Goal: Transaction & Acquisition: Purchase product/service

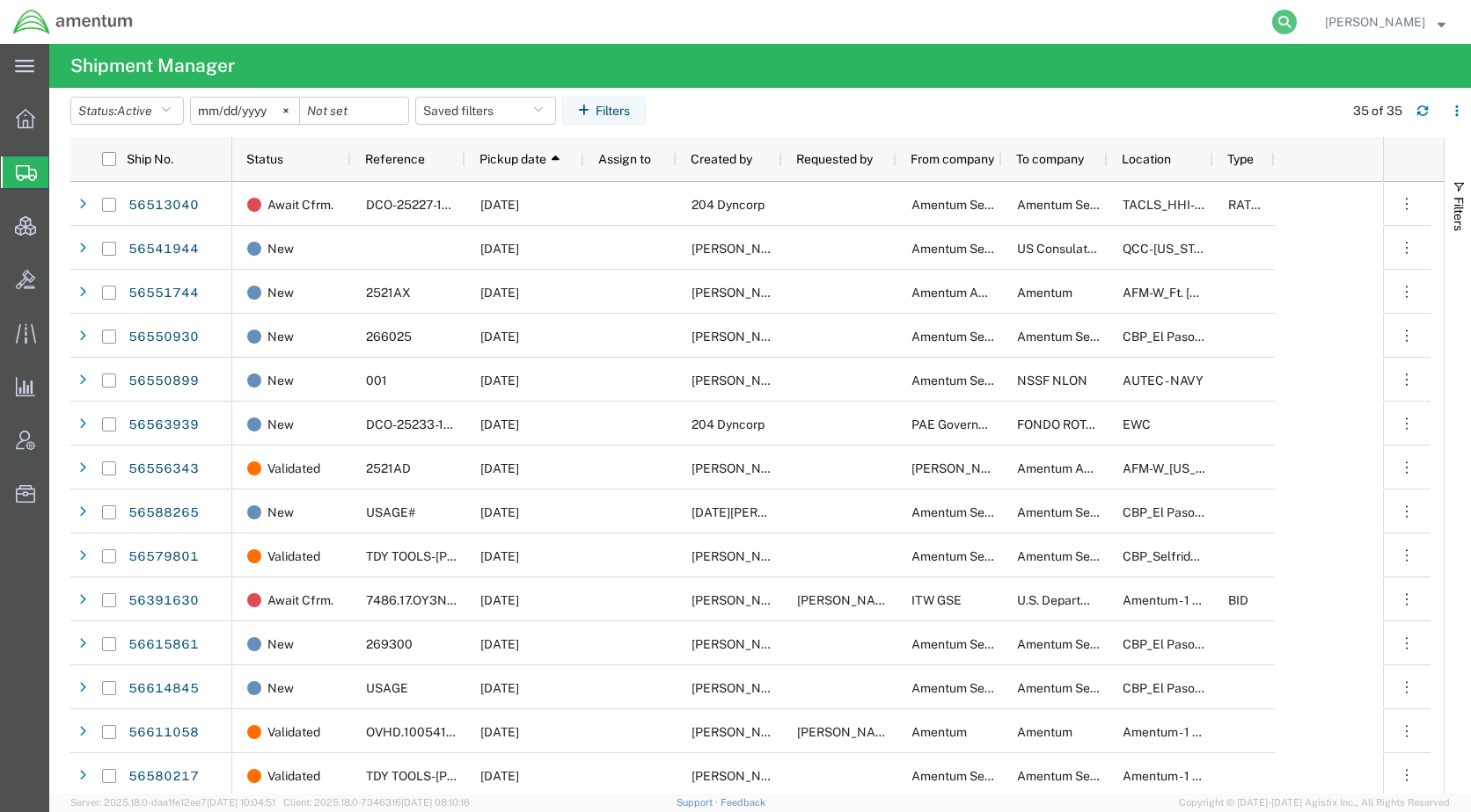
click at [1296, 23] on icon at bounding box center [1284, 21] width 24 height 24
paste input "56659616"
type input "56659616"
click at [1296, 22] on icon at bounding box center [1284, 21] width 24 height 24
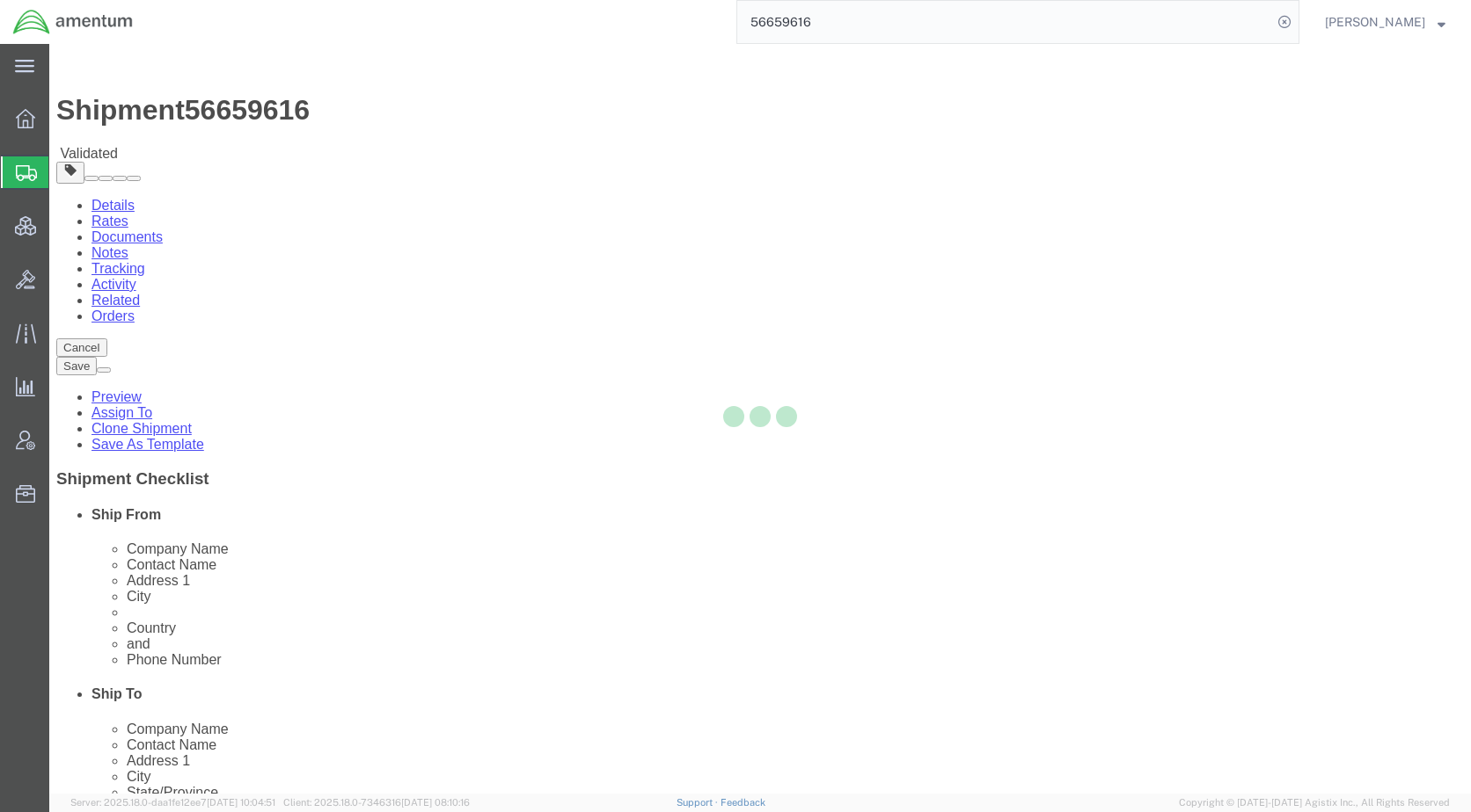
select select
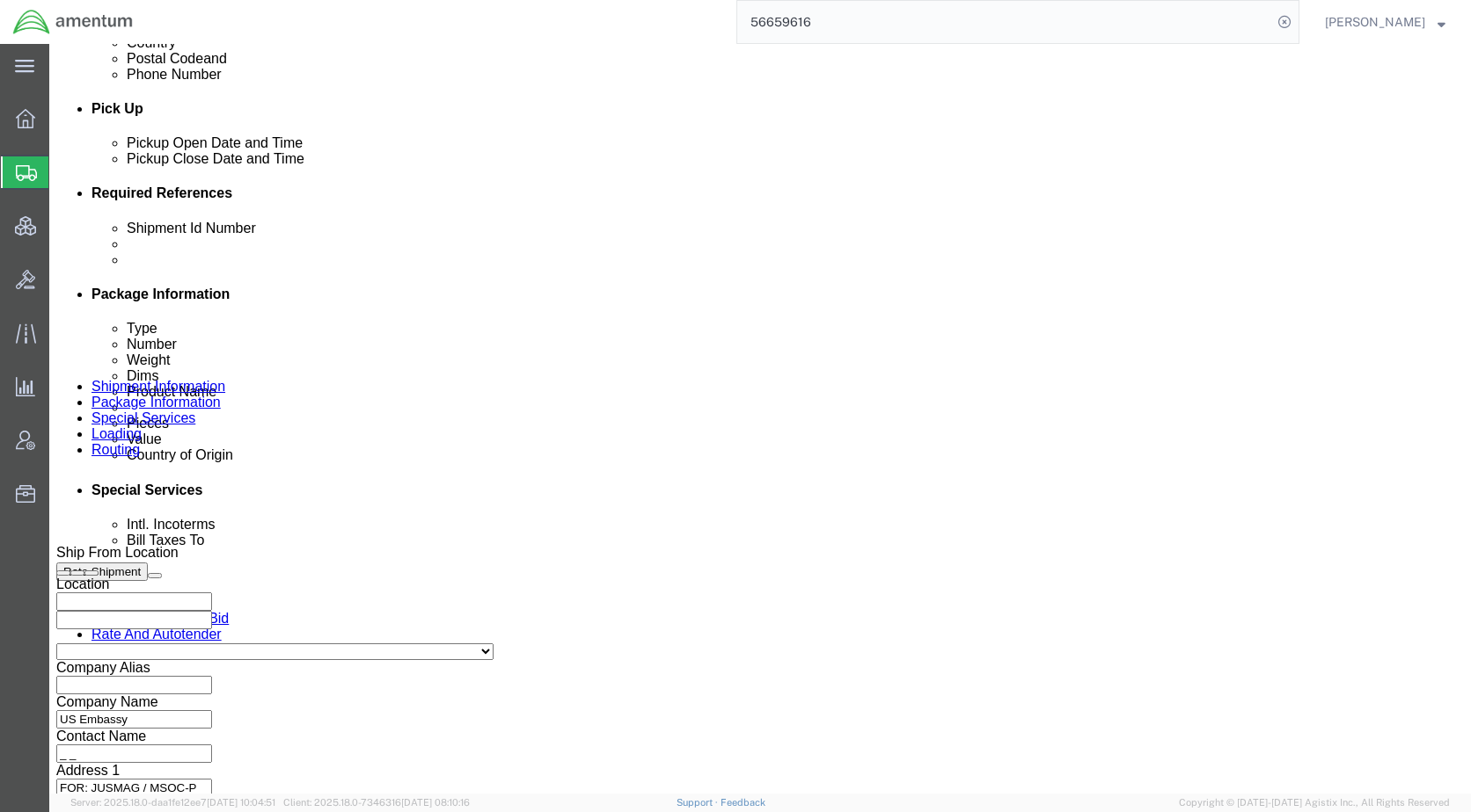
scroll to position [967, 0]
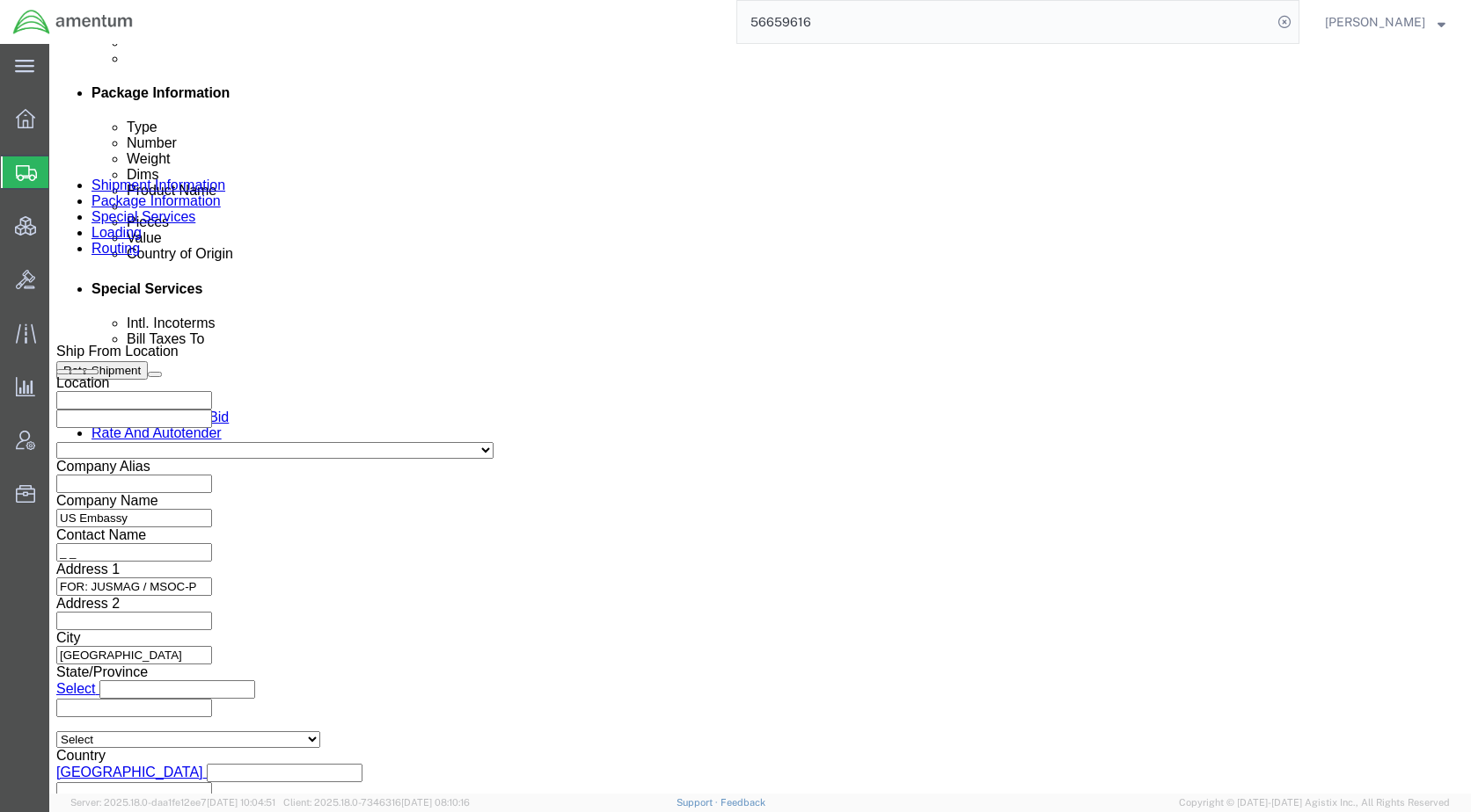
drag, startPoint x: 597, startPoint y: 415, endPoint x: 197, endPoint y: 406, distance: 400.1
click input "NA"
paste input "56659616"
type input "56659616"
click select "Select Account Type Activity ID Airline Appointment Number ASN Batch Request # …"
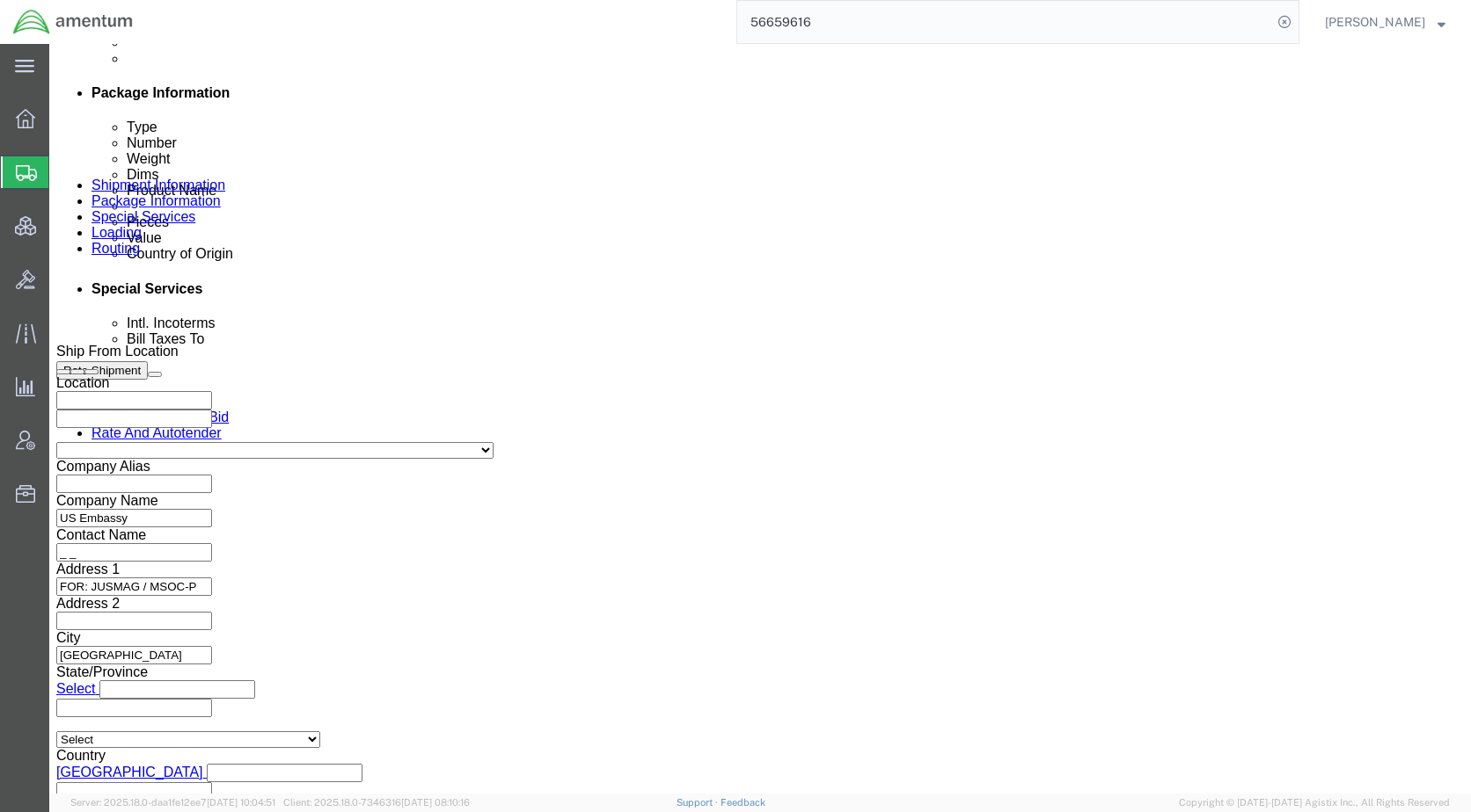
select select "PROJNUM"
click select "Select Account Type Activity ID Airline Appointment Number ASN Batch Request # …"
paste input "4737.01.0003.CA.1001000.04"
type input "4737.01.0003.CA.1001000.04"
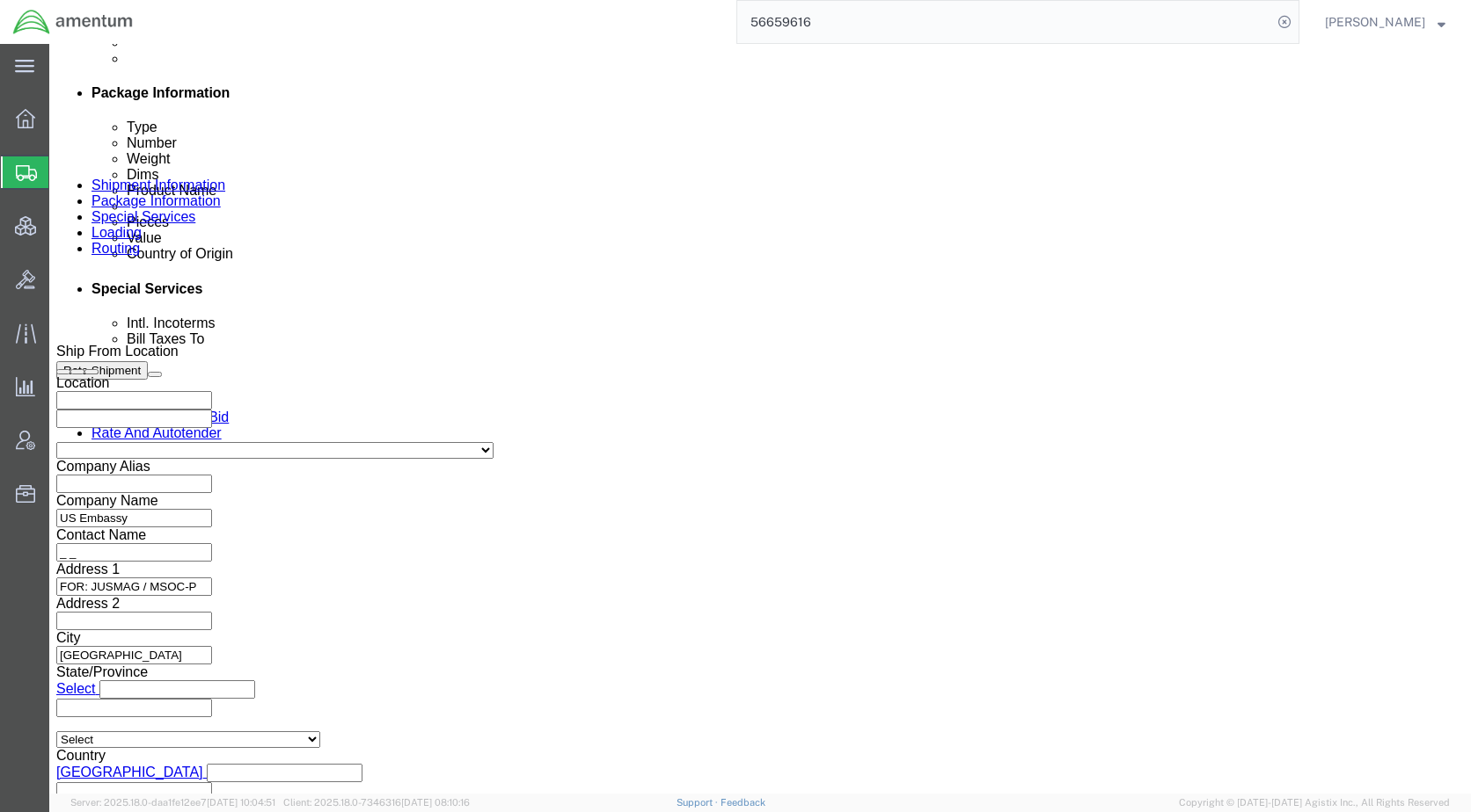
scroll to position [0, 0]
click icon
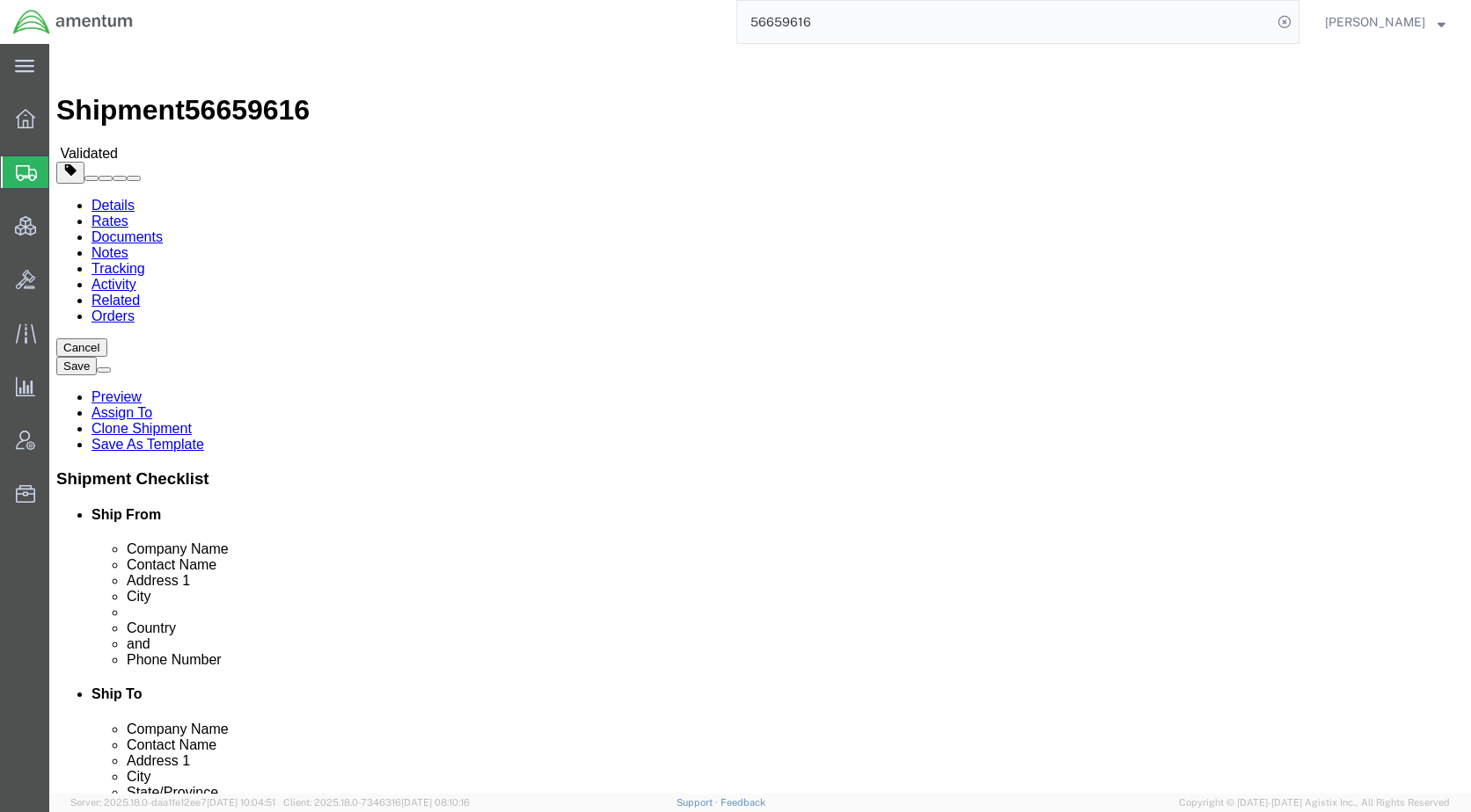
click dd "2400.00 USD"
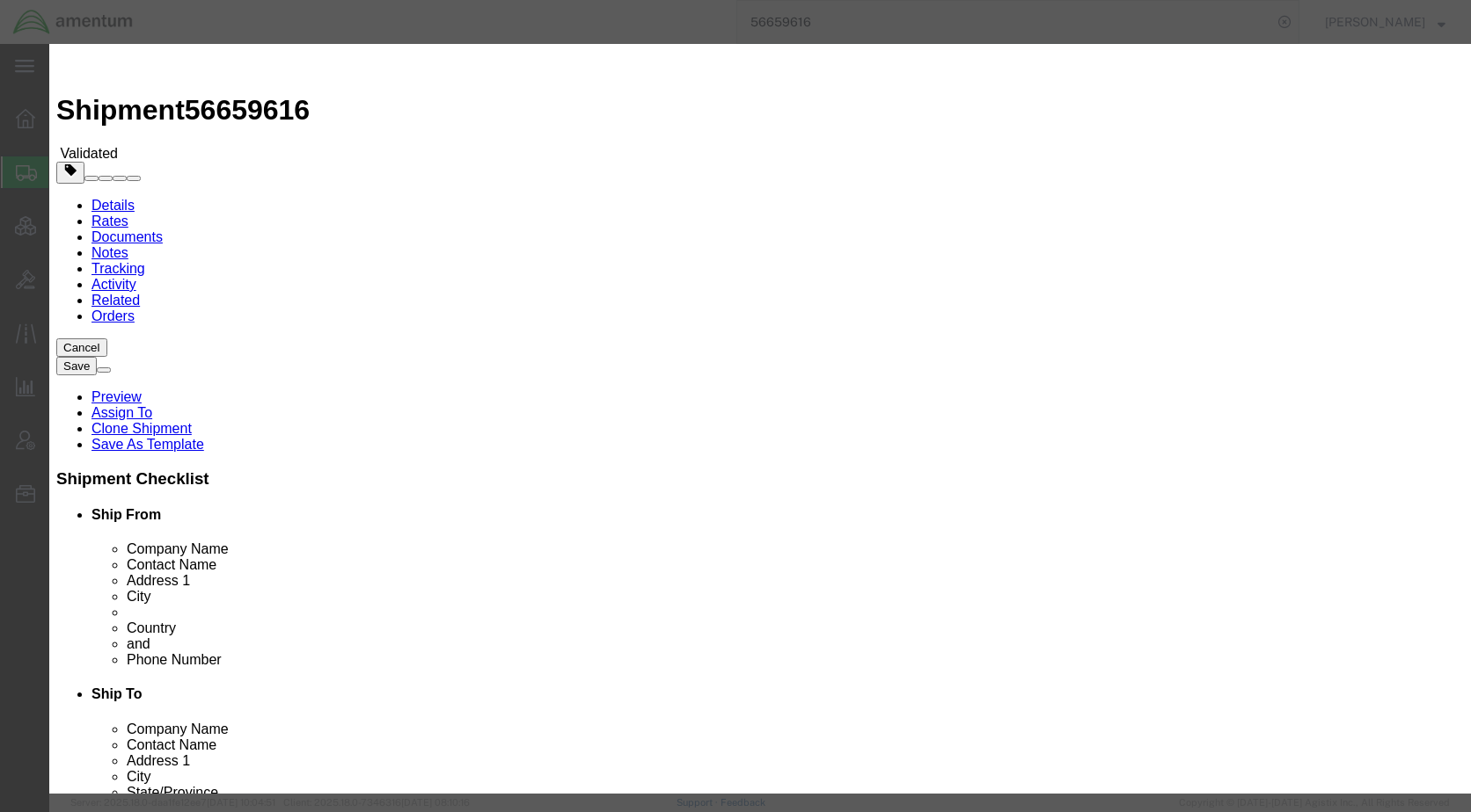
click button "Close"
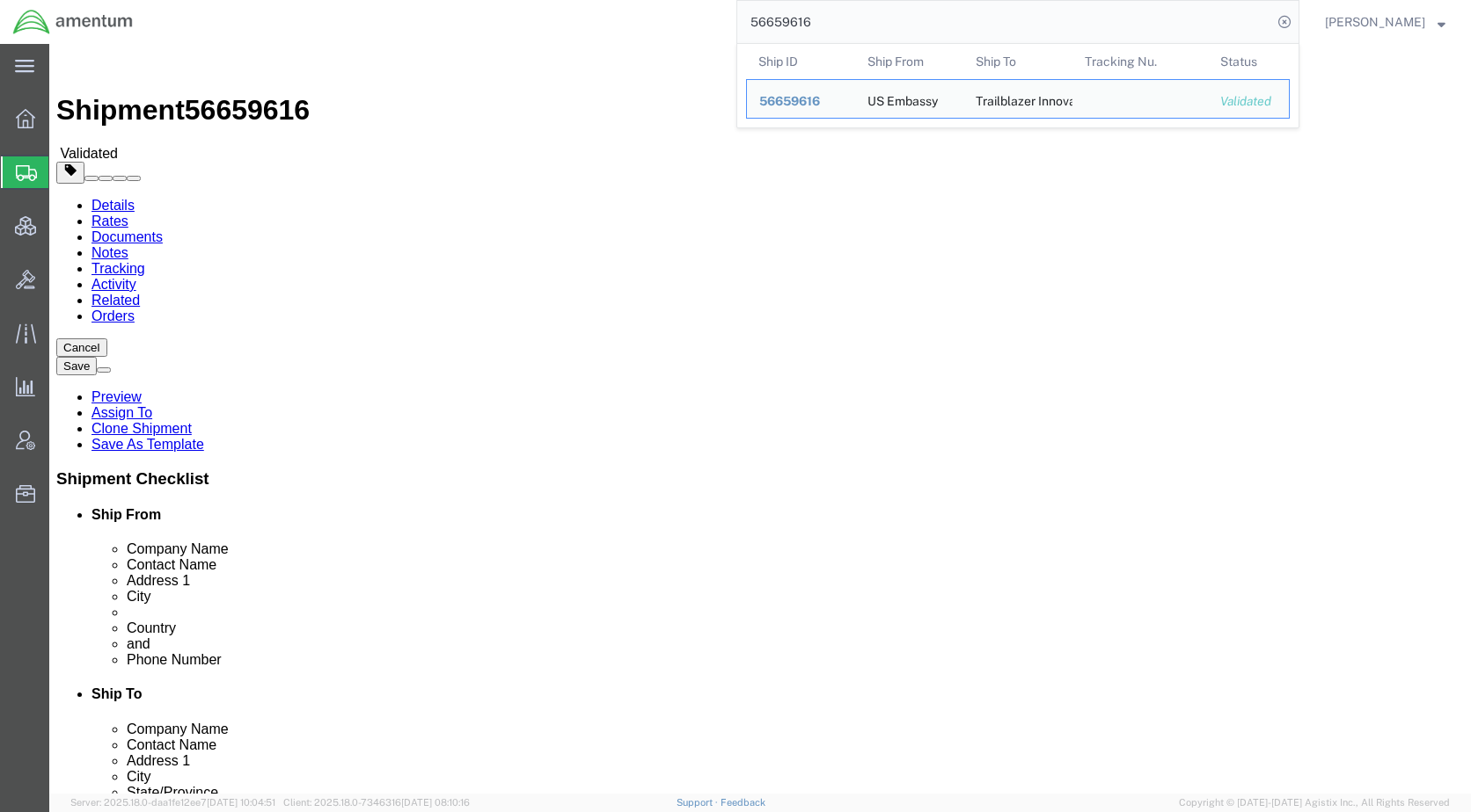
drag, startPoint x: 768, startPoint y: 38, endPoint x: 819, endPoint y: 25, distance: 52.6
click at [736, 38] on div "56659616 Ship ID Ship From Ship To Tracking Nu. Status Ship ID 56659616 Ship Fr…" at bounding box center [722, 22] width 1153 height 44
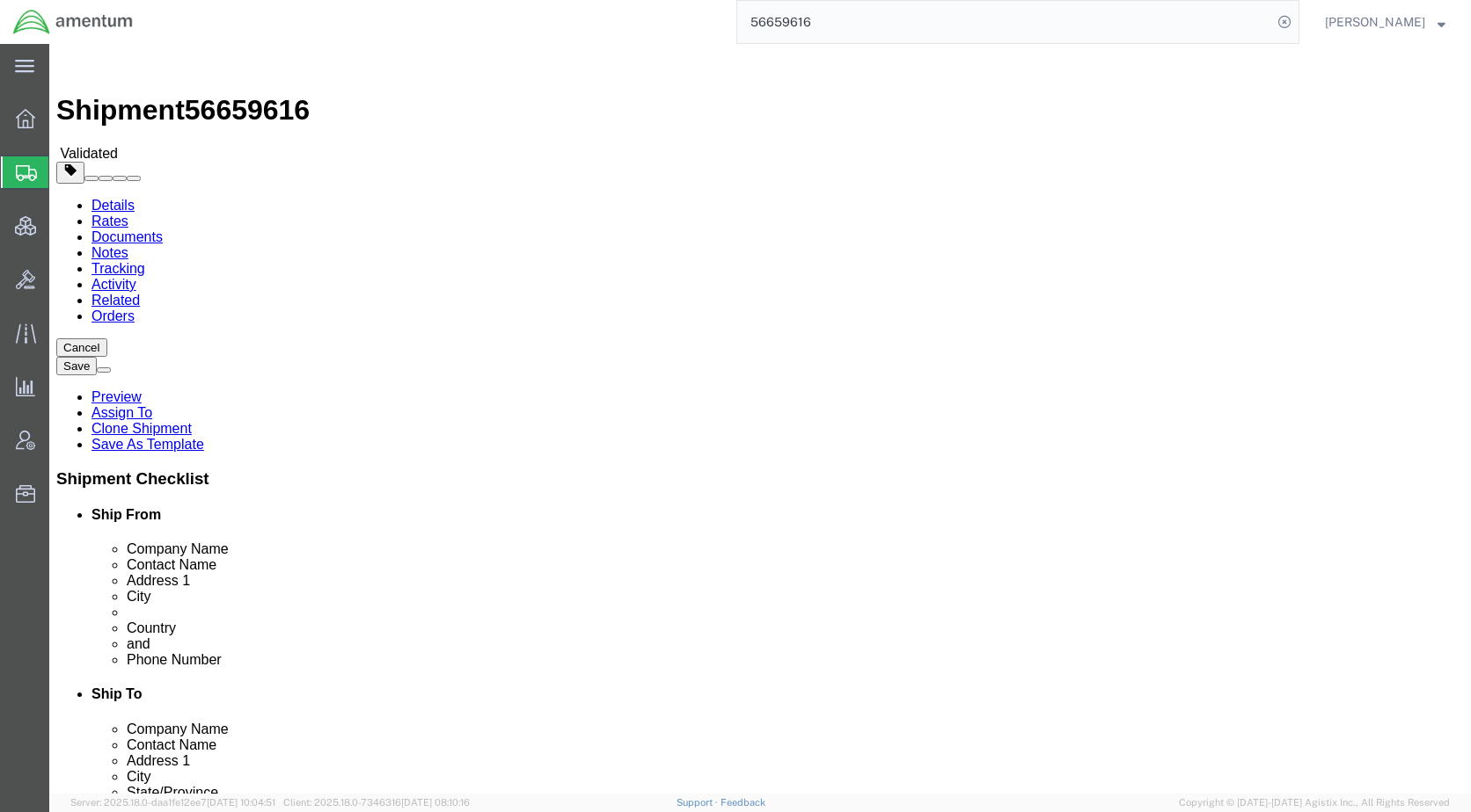
paste input "64983"
click at [1296, 15] on icon at bounding box center [1284, 21] width 24 height 24
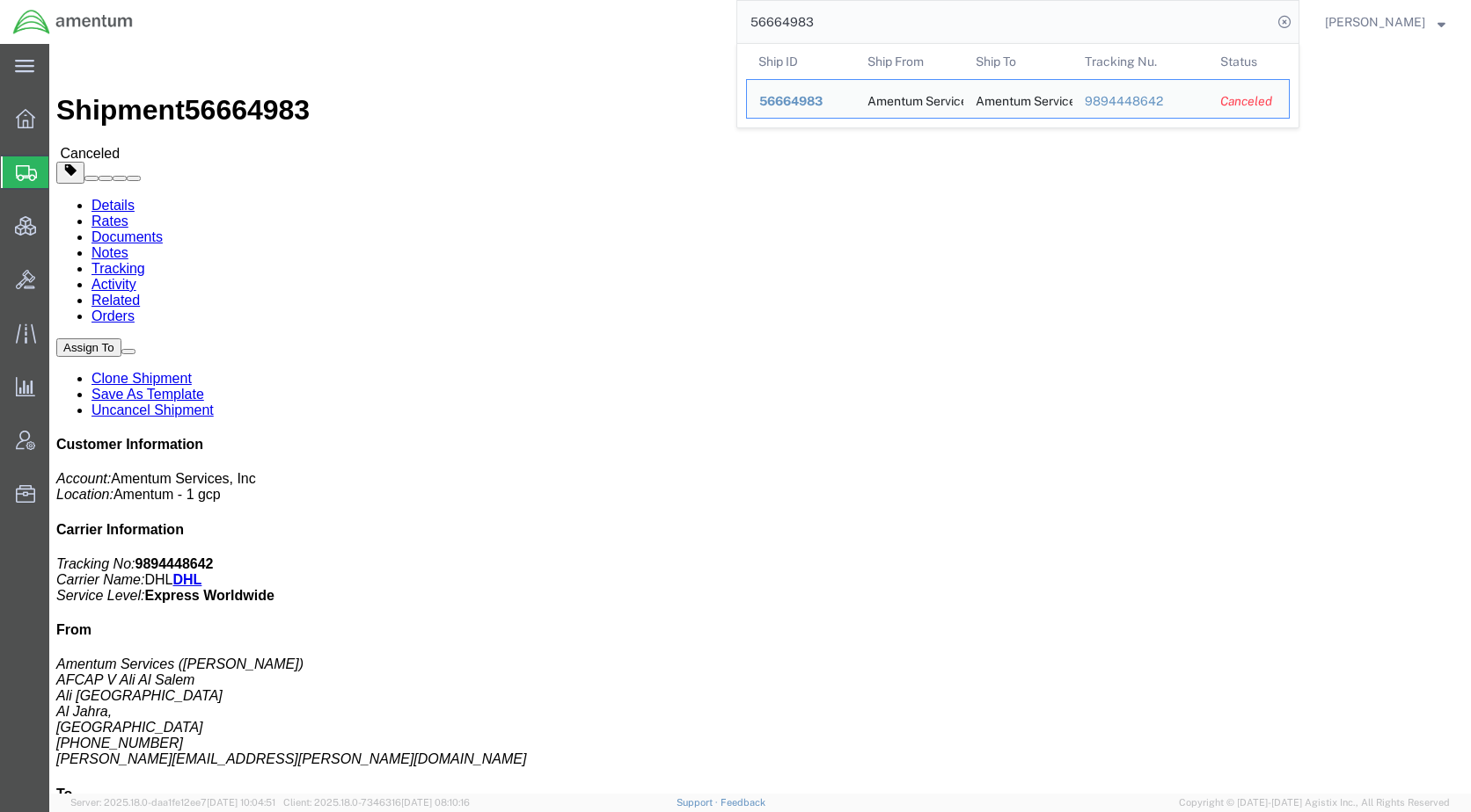
drag, startPoint x: 863, startPoint y: 34, endPoint x: 714, endPoint y: 38, distance: 149.1
click at [714, 38] on div "56664983 Ship ID Ship From Ship To Tracking Nu. Status Ship ID 56664983 Ship Fr…" at bounding box center [722, 22] width 1153 height 44
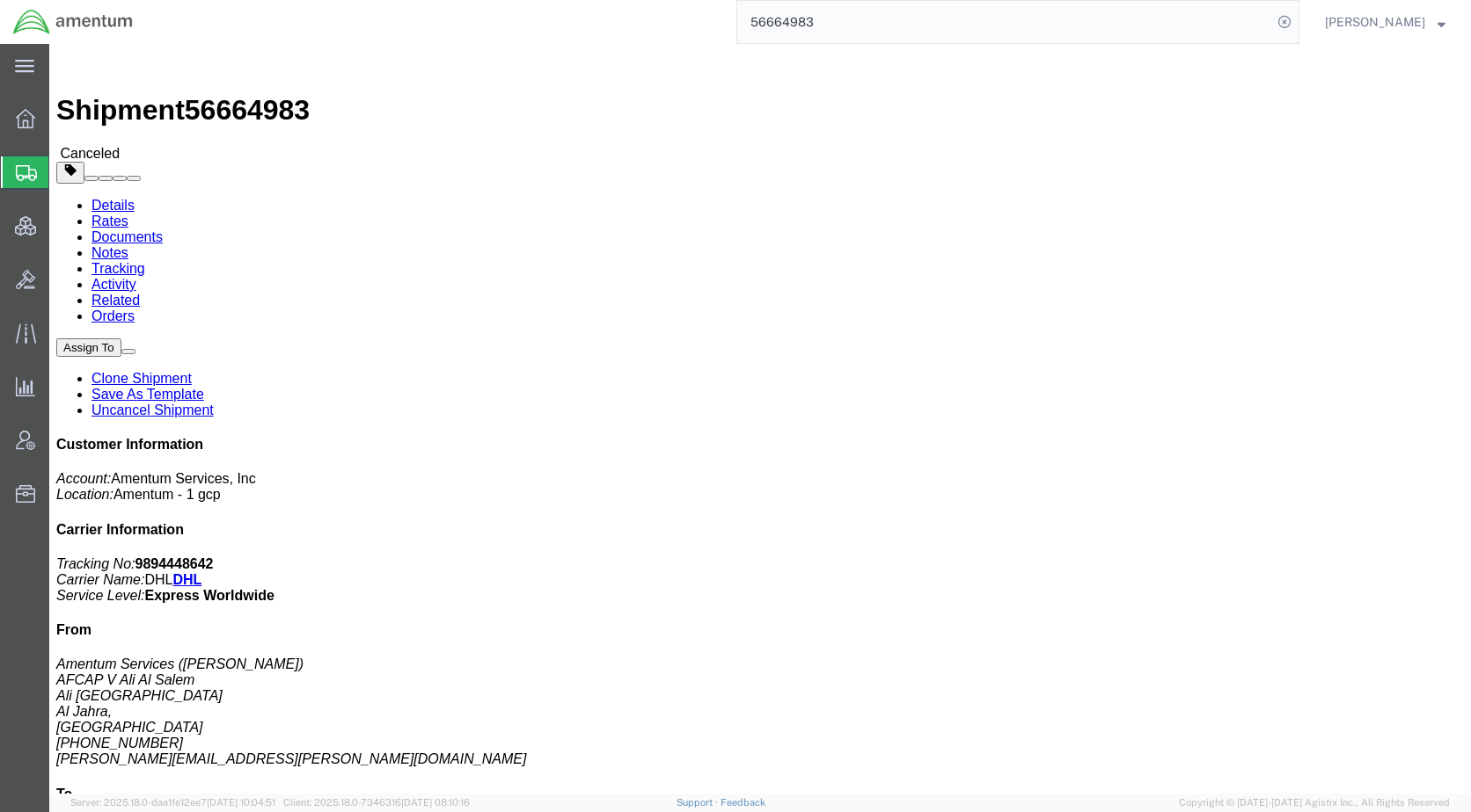
paste input "99230"
click at [1296, 22] on icon at bounding box center [1284, 21] width 24 height 24
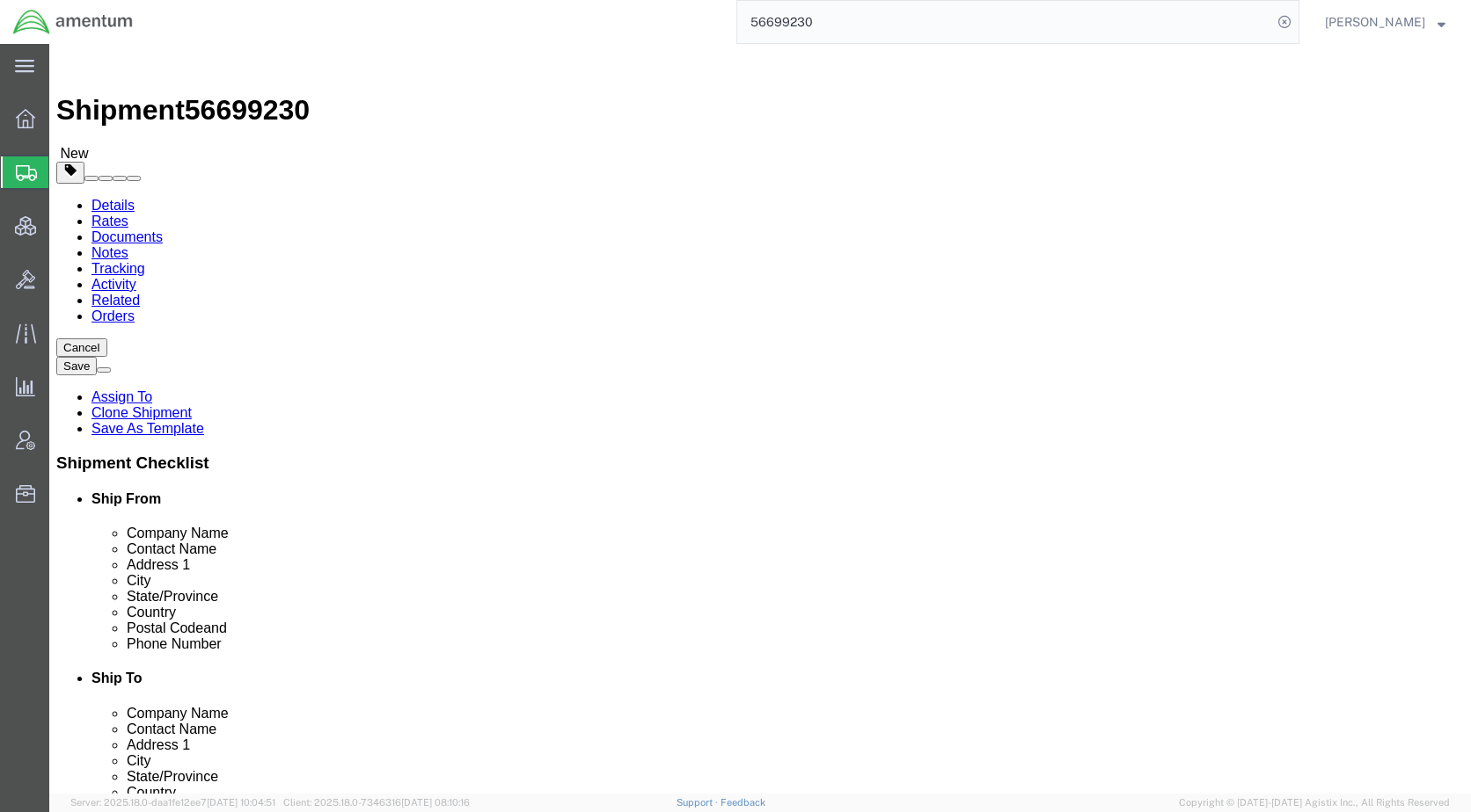
click icon
click dd "1.00 Each"
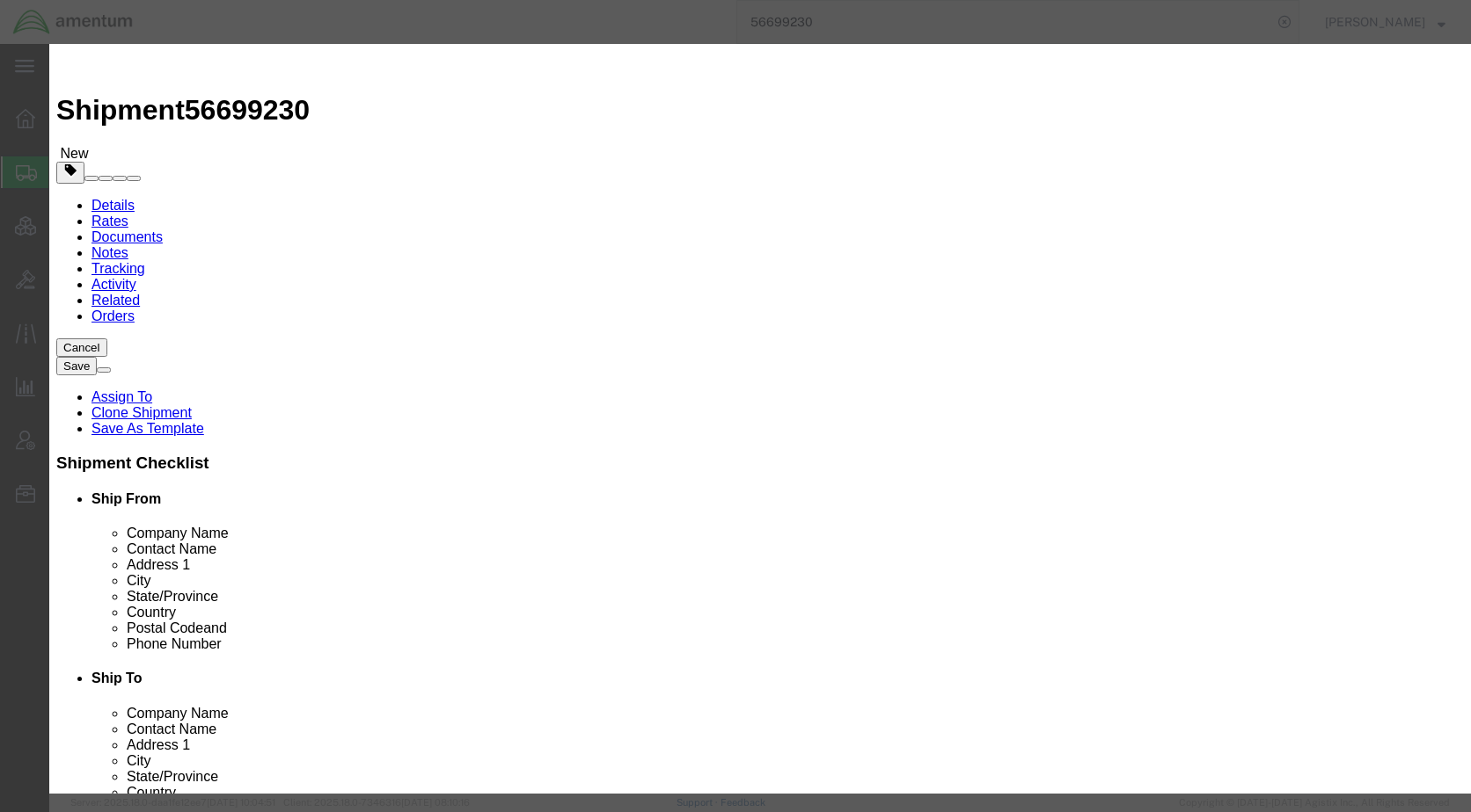
scroll to position [415, 0]
click button "Close"
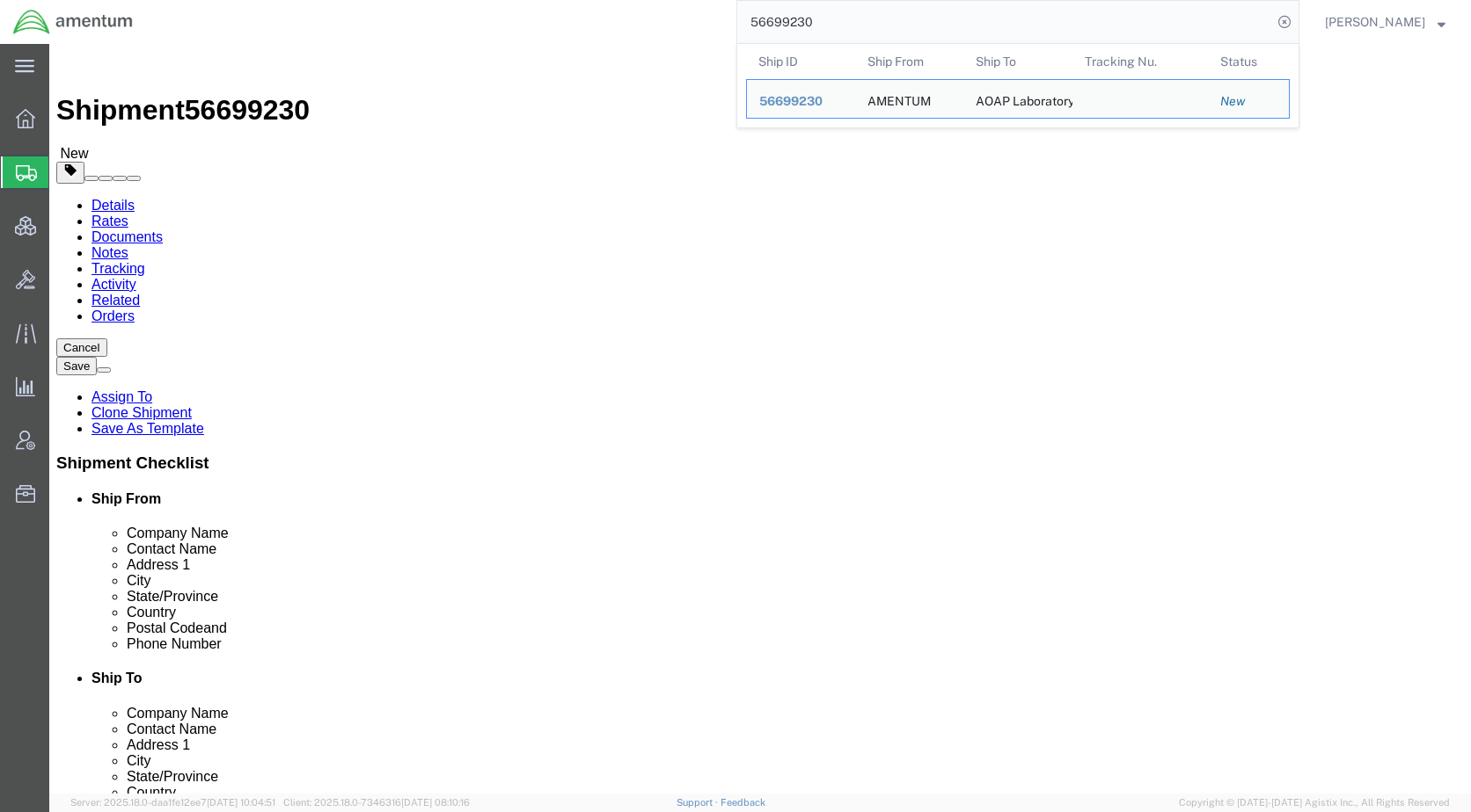
drag, startPoint x: 844, startPoint y: 18, endPoint x: 751, endPoint y: 38, distance: 95.1
click at [751, 38] on div "56699230 Ship ID Ship From Ship To Tracking Nu. Status Ship ID 56699230 Ship Fr…" at bounding box center [722, 22] width 1153 height 44
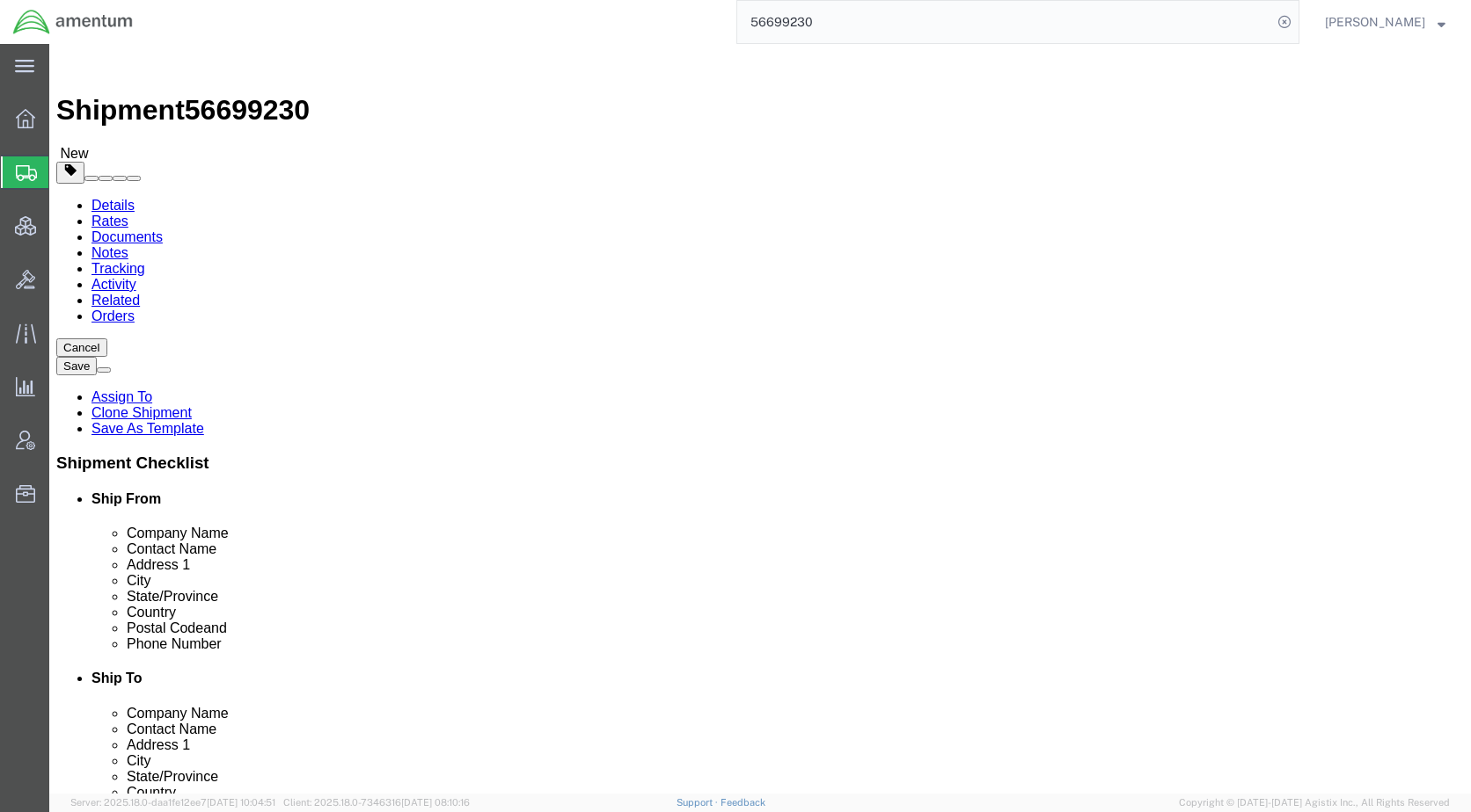
paste input "59616"
click at [1296, 15] on icon at bounding box center [1284, 21] width 24 height 24
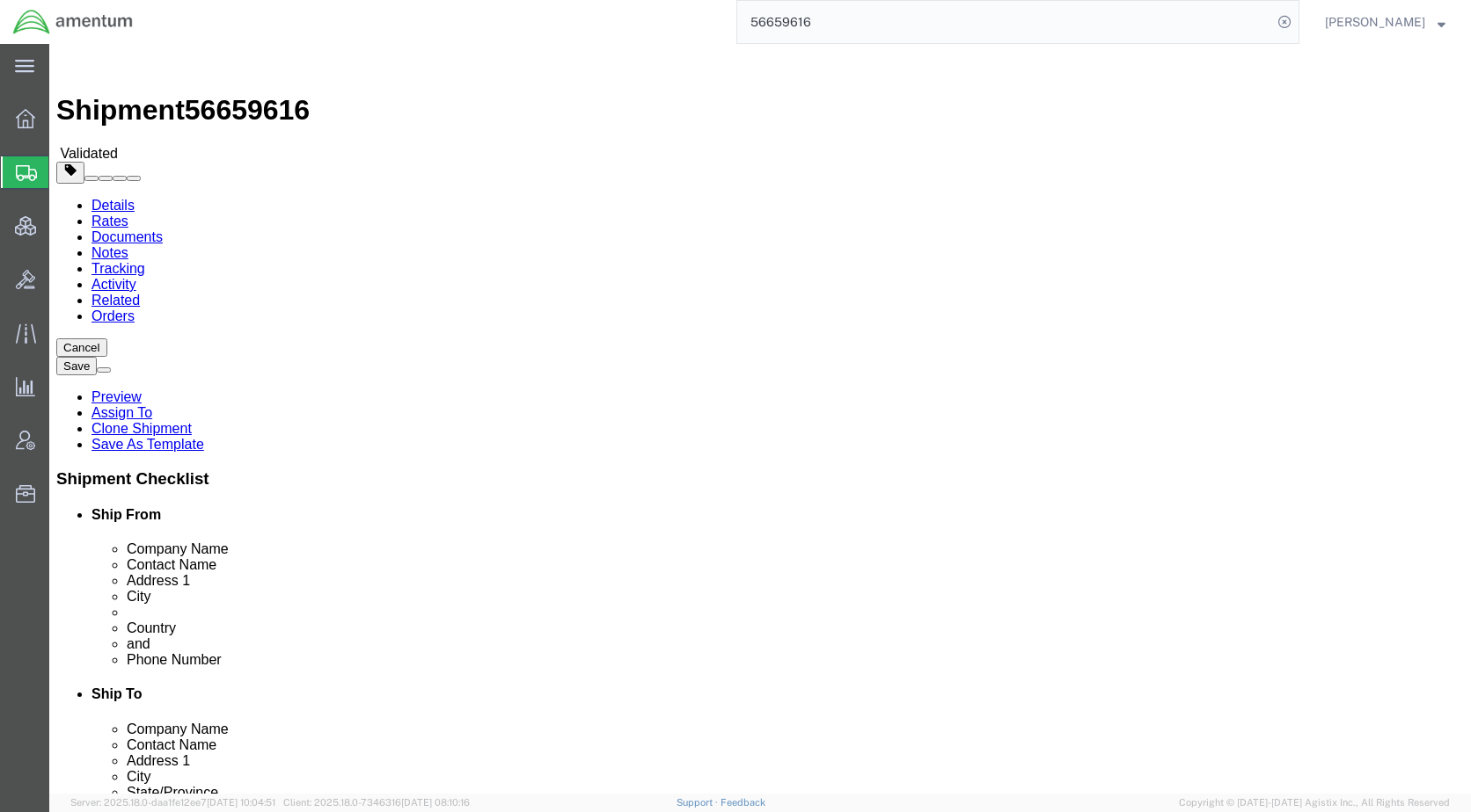
click icon
click link "Package Information"
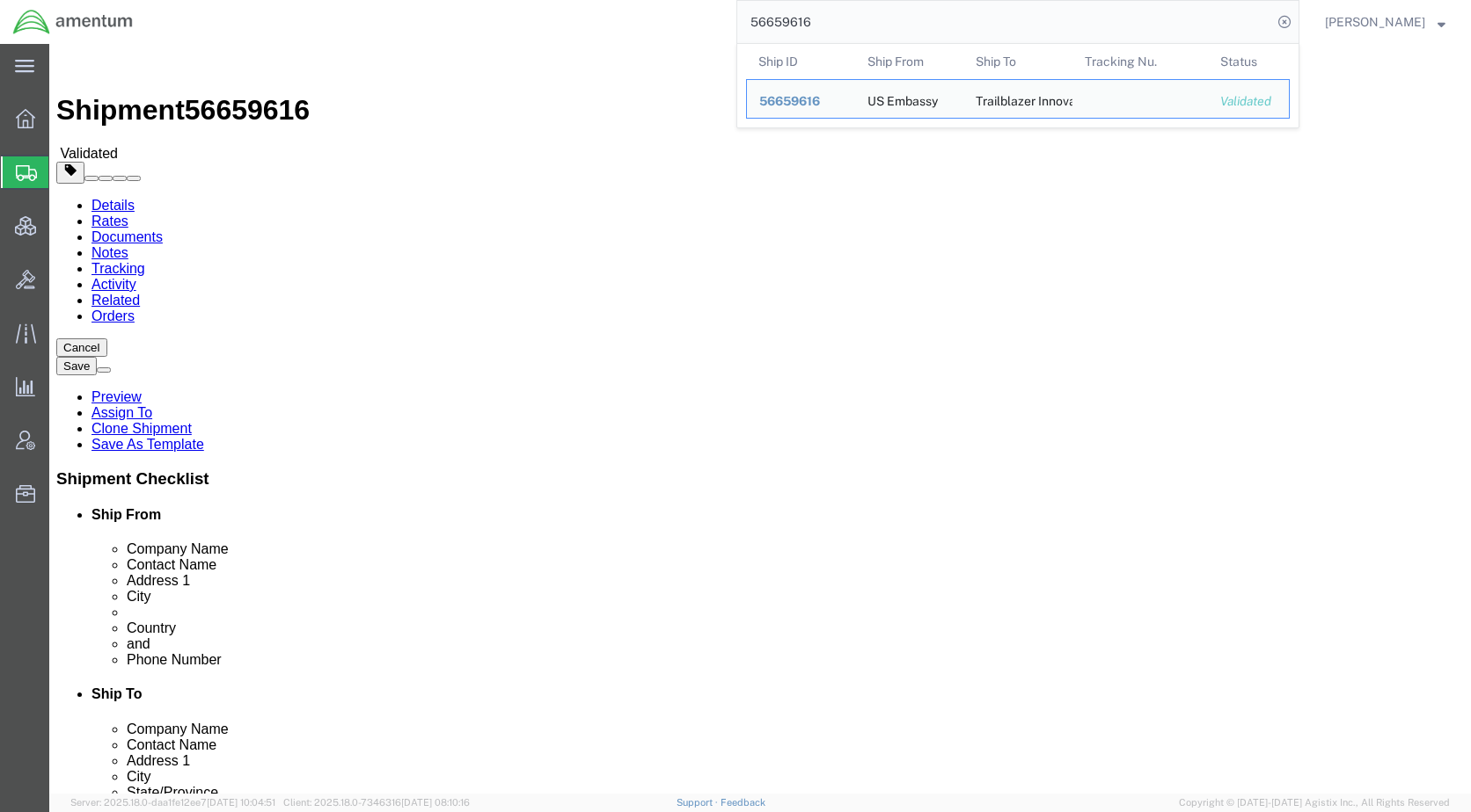
drag, startPoint x: 950, startPoint y: 17, endPoint x: 734, endPoint y: 26, distance: 216.2
click at [734, 26] on div "56659616 Ship ID Ship From Ship To Tracking Nu. Status Ship ID 56659616 Ship Fr…" at bounding box center [722, 22] width 1153 height 44
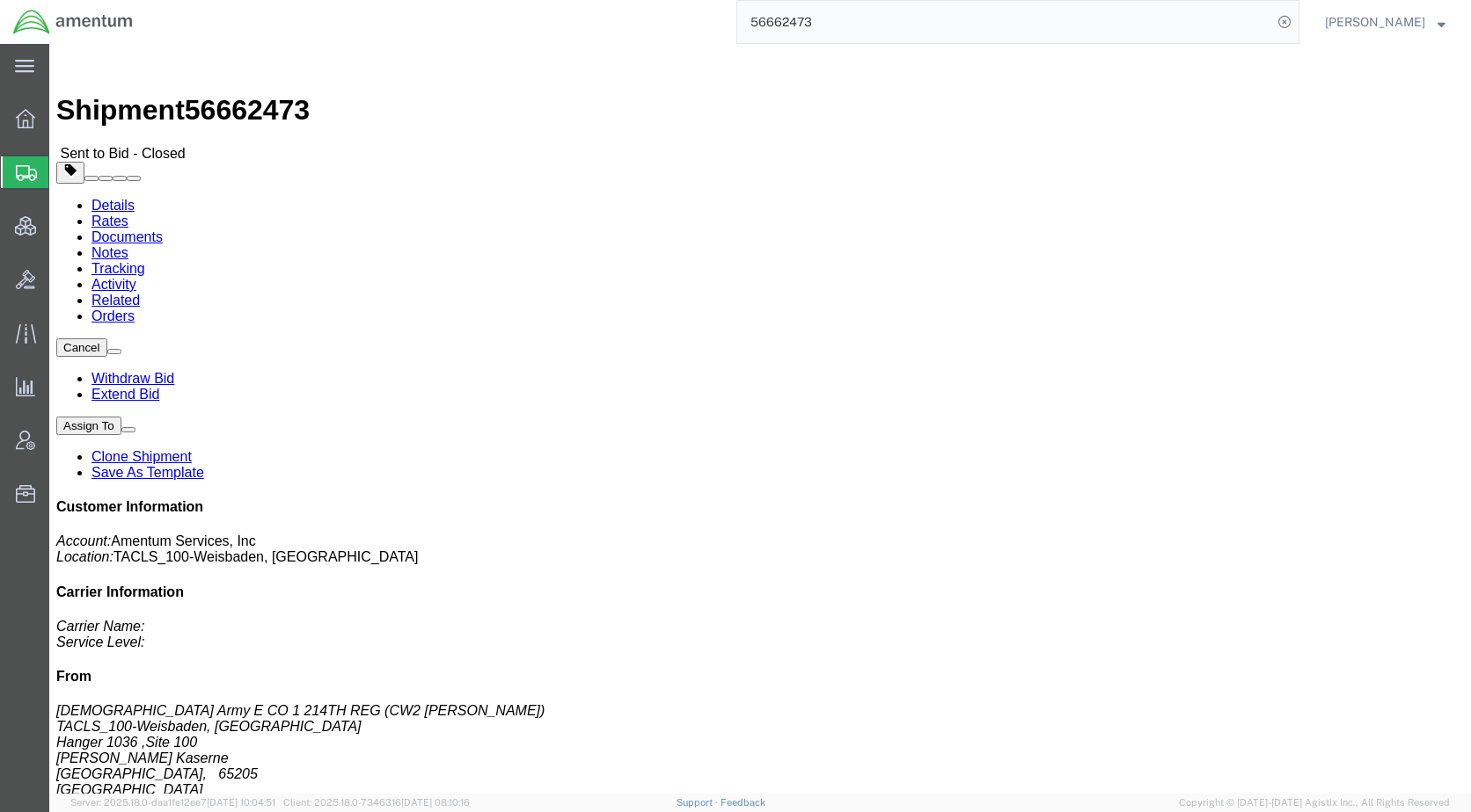
click link "Rates"
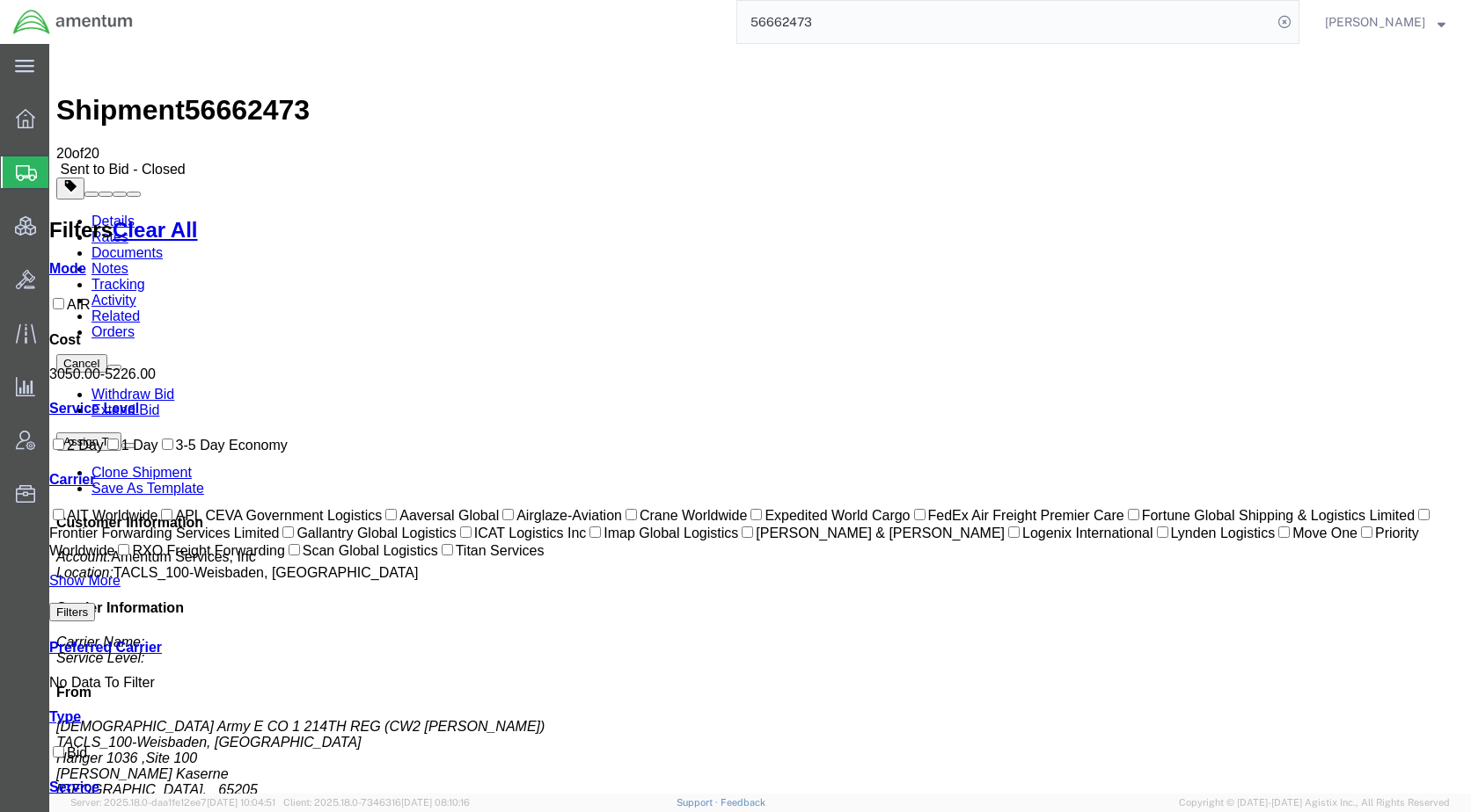
drag, startPoint x: 269, startPoint y: 320, endPoint x: 816, endPoint y: 320, distance: 547.0
drag, startPoint x: 267, startPoint y: 322, endPoint x: 763, endPoint y: 277, distance: 498.0
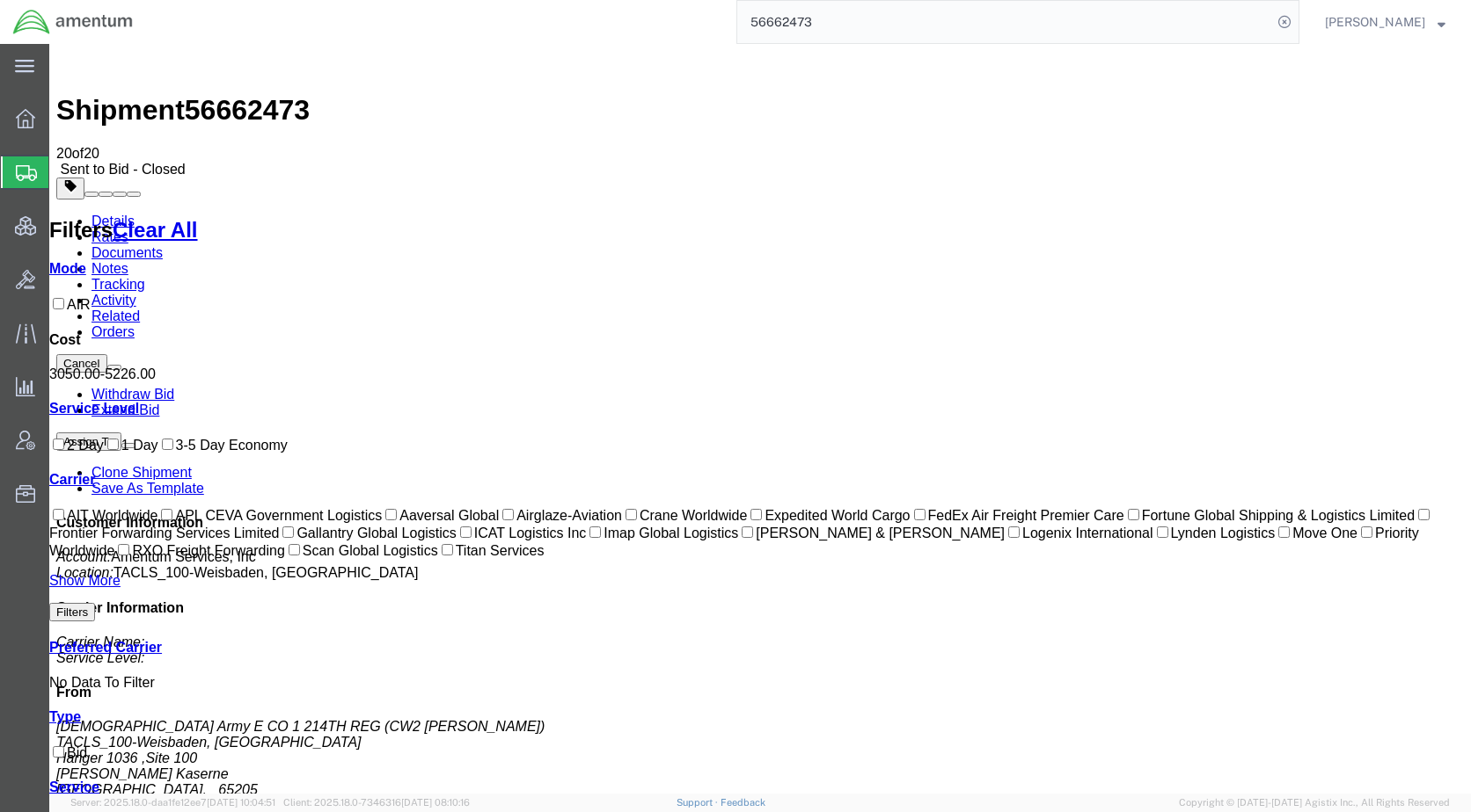
drag, startPoint x: 273, startPoint y: 221, endPoint x: 644, endPoint y: 309, distance: 381.3
drag, startPoint x: 276, startPoint y: 216, endPoint x: 525, endPoint y: 313, distance: 267.2
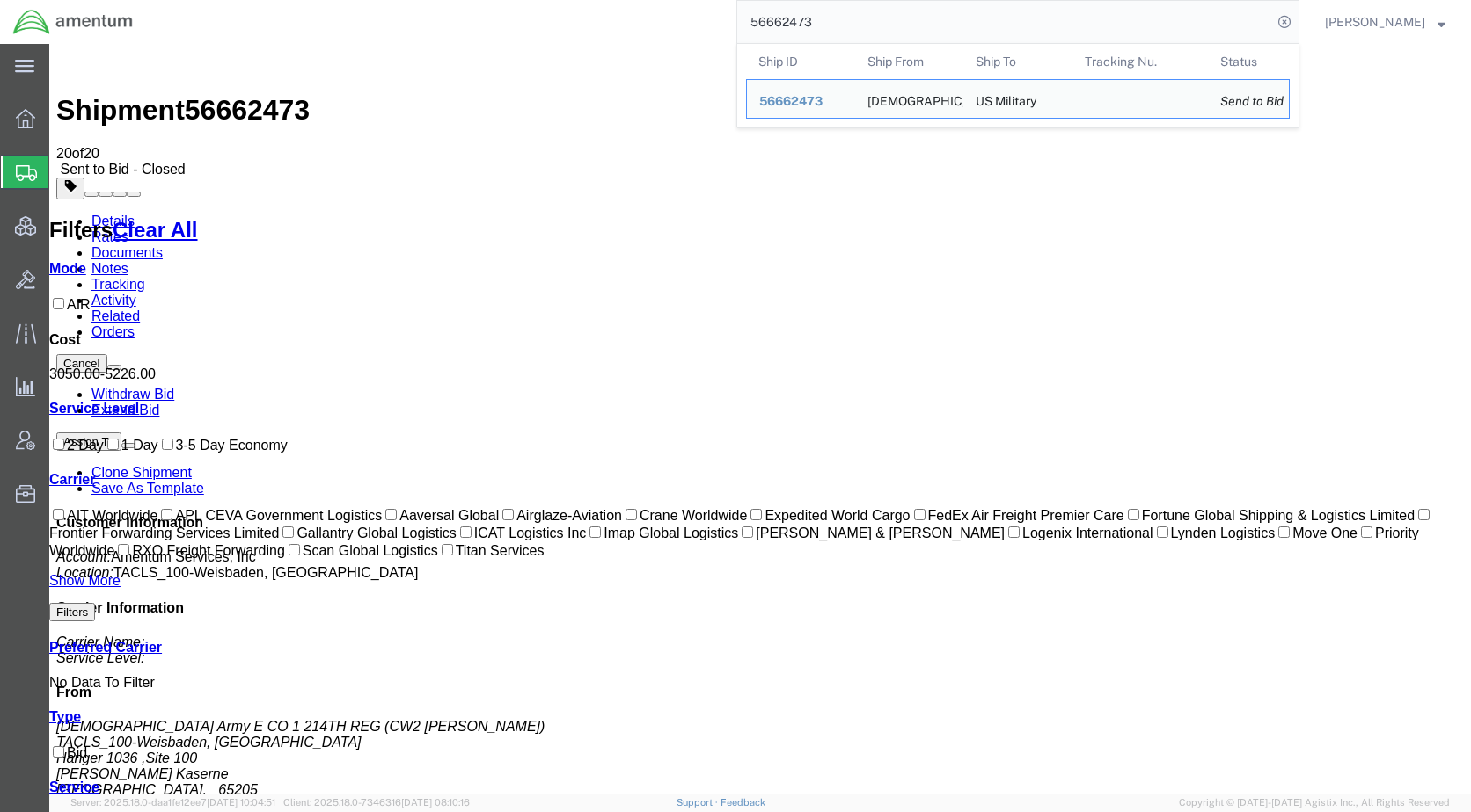
drag, startPoint x: 915, startPoint y: 34, endPoint x: 687, endPoint y: 39, distance: 228.1
click at [687, 39] on div "56662473 Ship ID Ship From Ship To Tracking Nu. Status Ship ID 56662473 Ship Fr…" at bounding box center [722, 22] width 1153 height 44
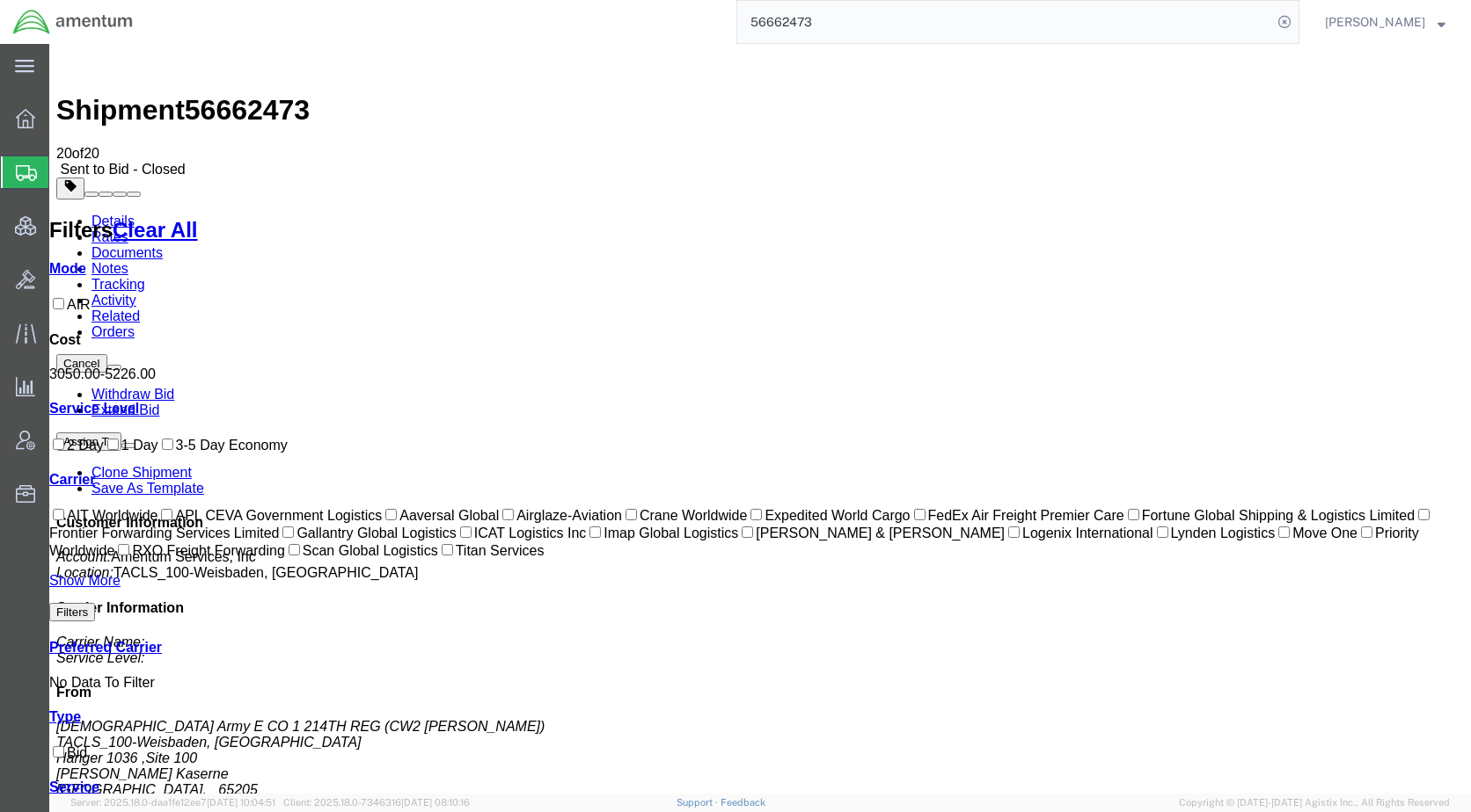
paste input "99230"
type input "56699230"
click at [1296, 14] on icon at bounding box center [1284, 21] width 24 height 24
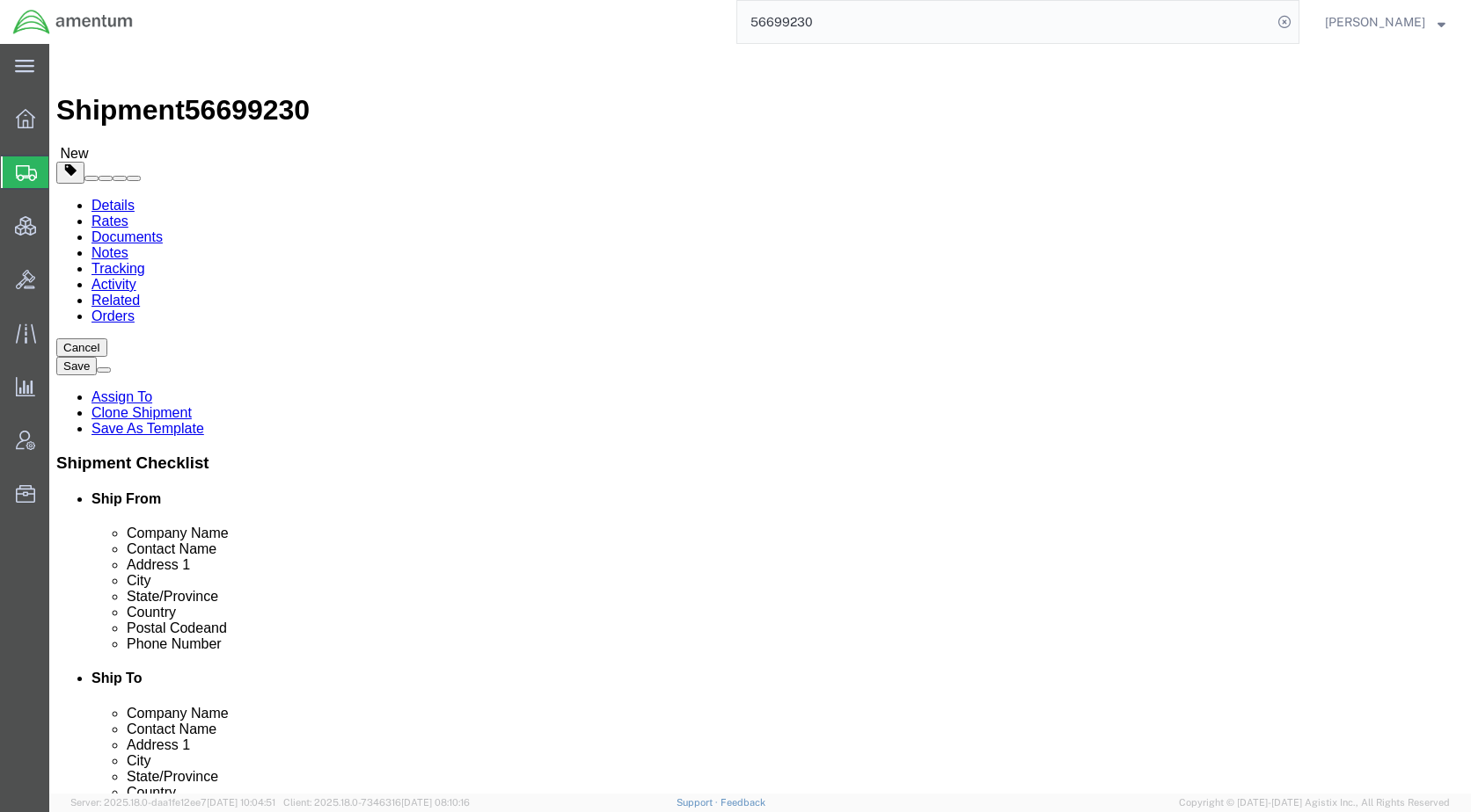
drag, startPoint x: 231, startPoint y: 113, endPoint x: 239, endPoint y: 125, distance: 14.4
click icon
click dd "1.00 USD"
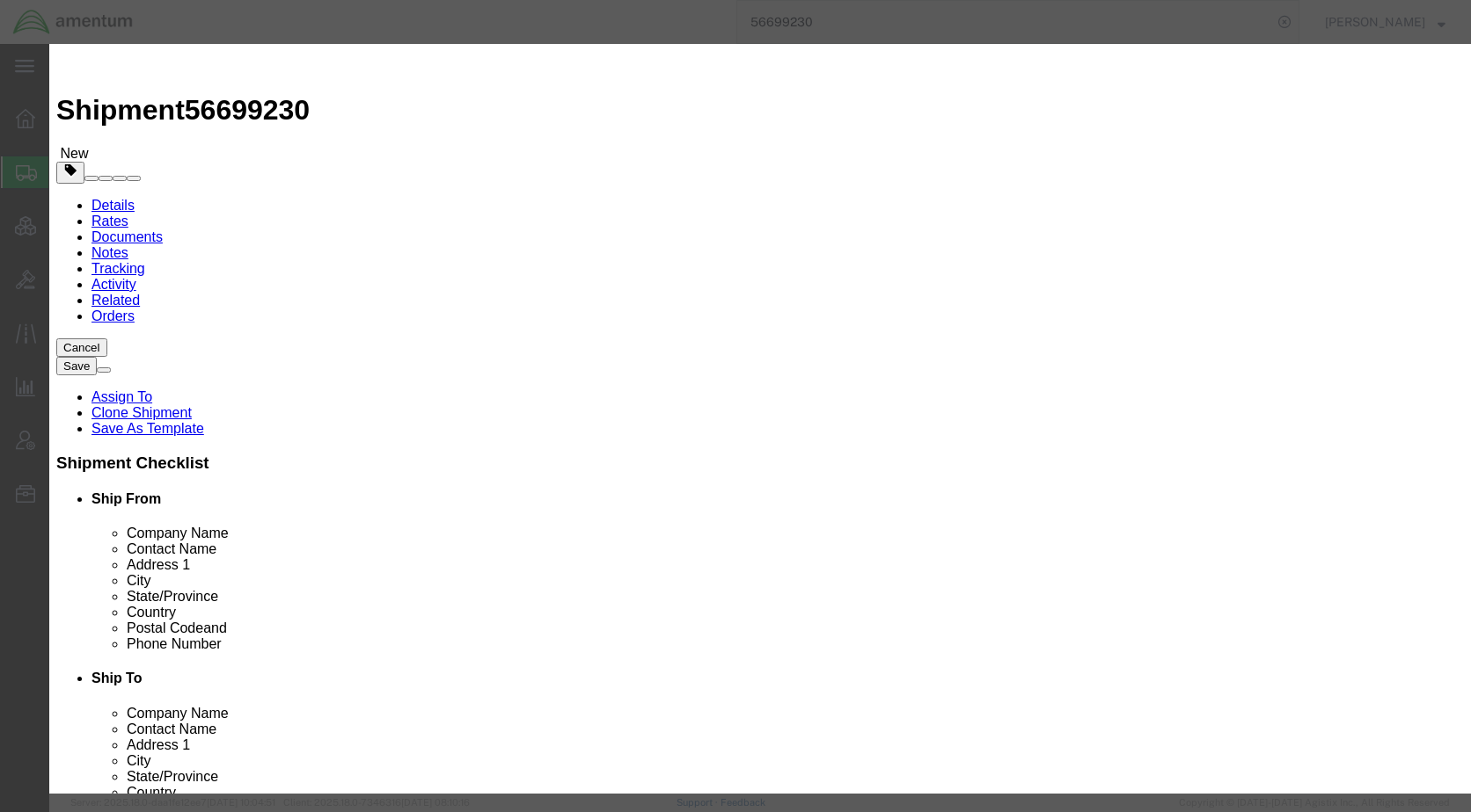
click input "checkbox"
checkbox input "false"
click button "Save & Close"
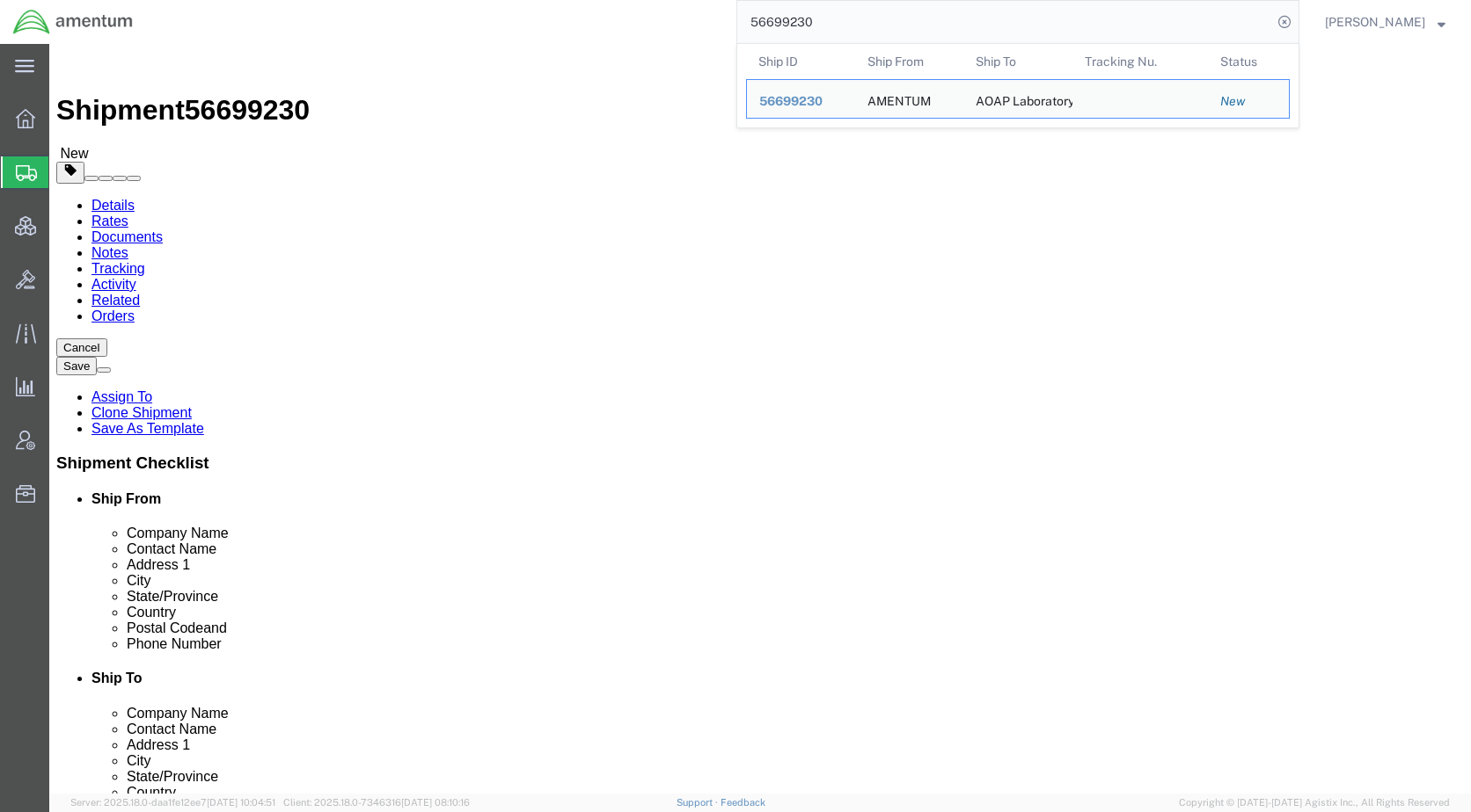
drag, startPoint x: 873, startPoint y: 18, endPoint x: 782, endPoint y: 24, distance: 91.2
click at [782, 24] on input "56699230" at bounding box center [1004, 22] width 535 height 42
paste input "700375"
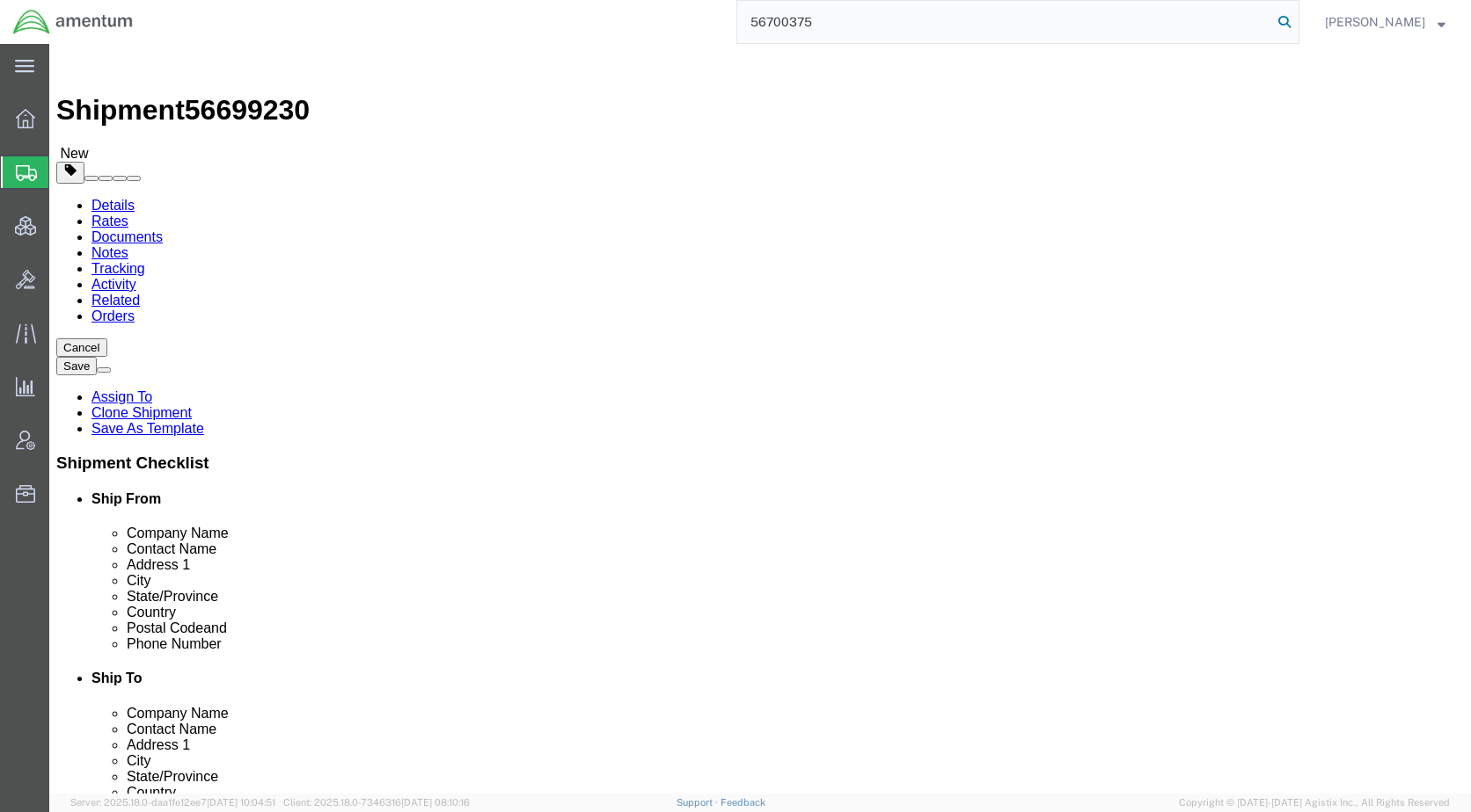
type input "56700375"
click at [1296, 18] on icon at bounding box center [1284, 21] width 24 height 24
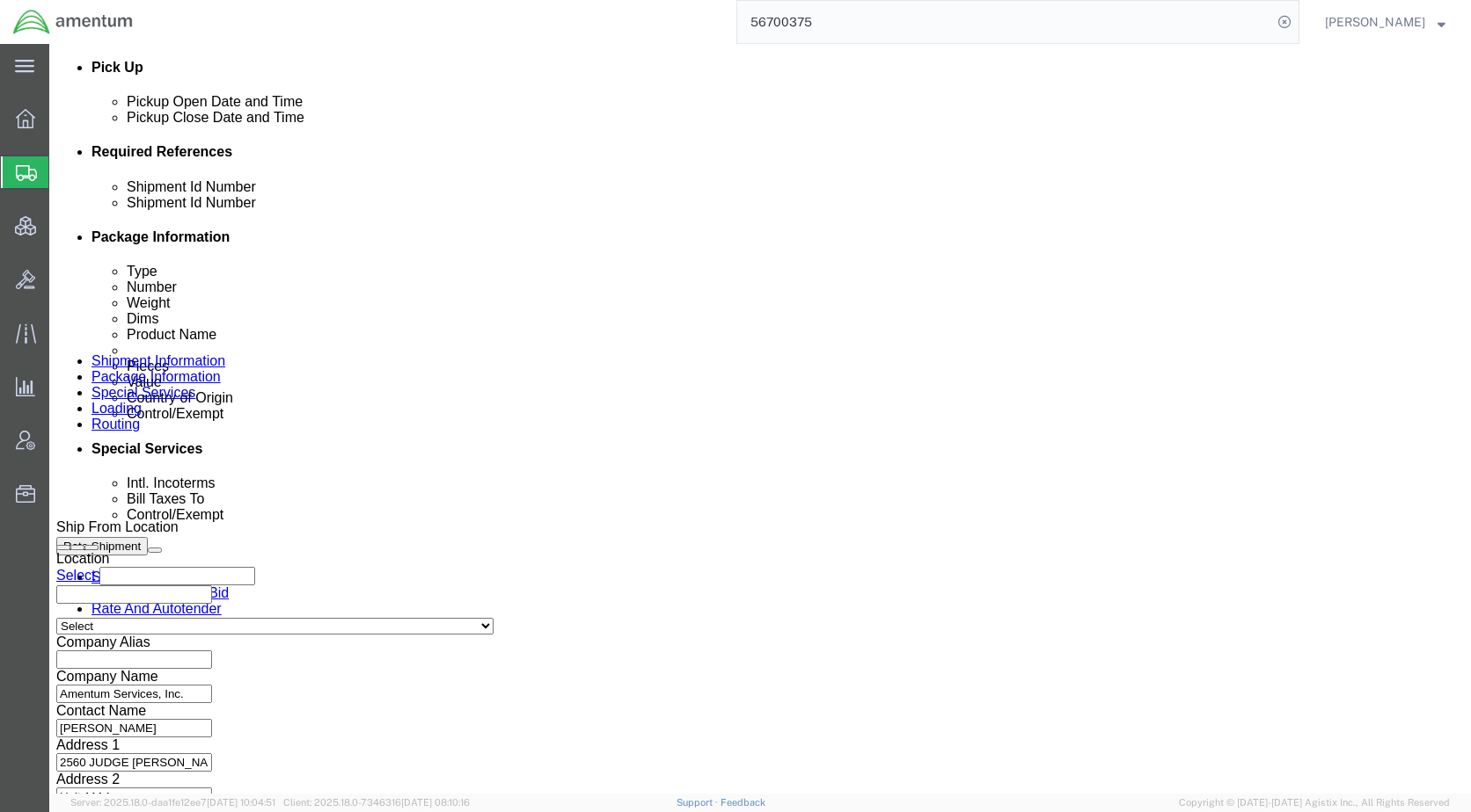
scroll to position [1108, 0]
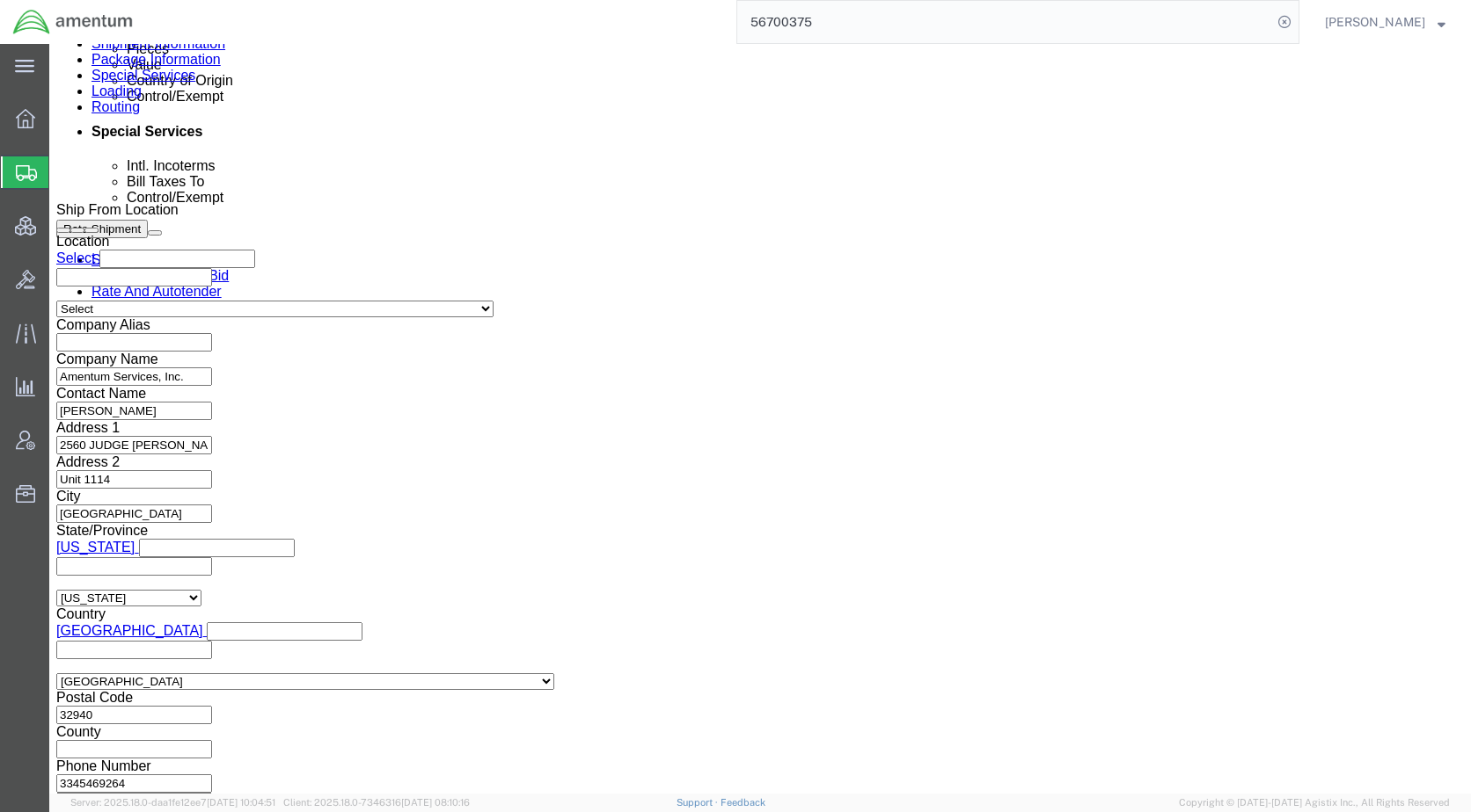
click icon
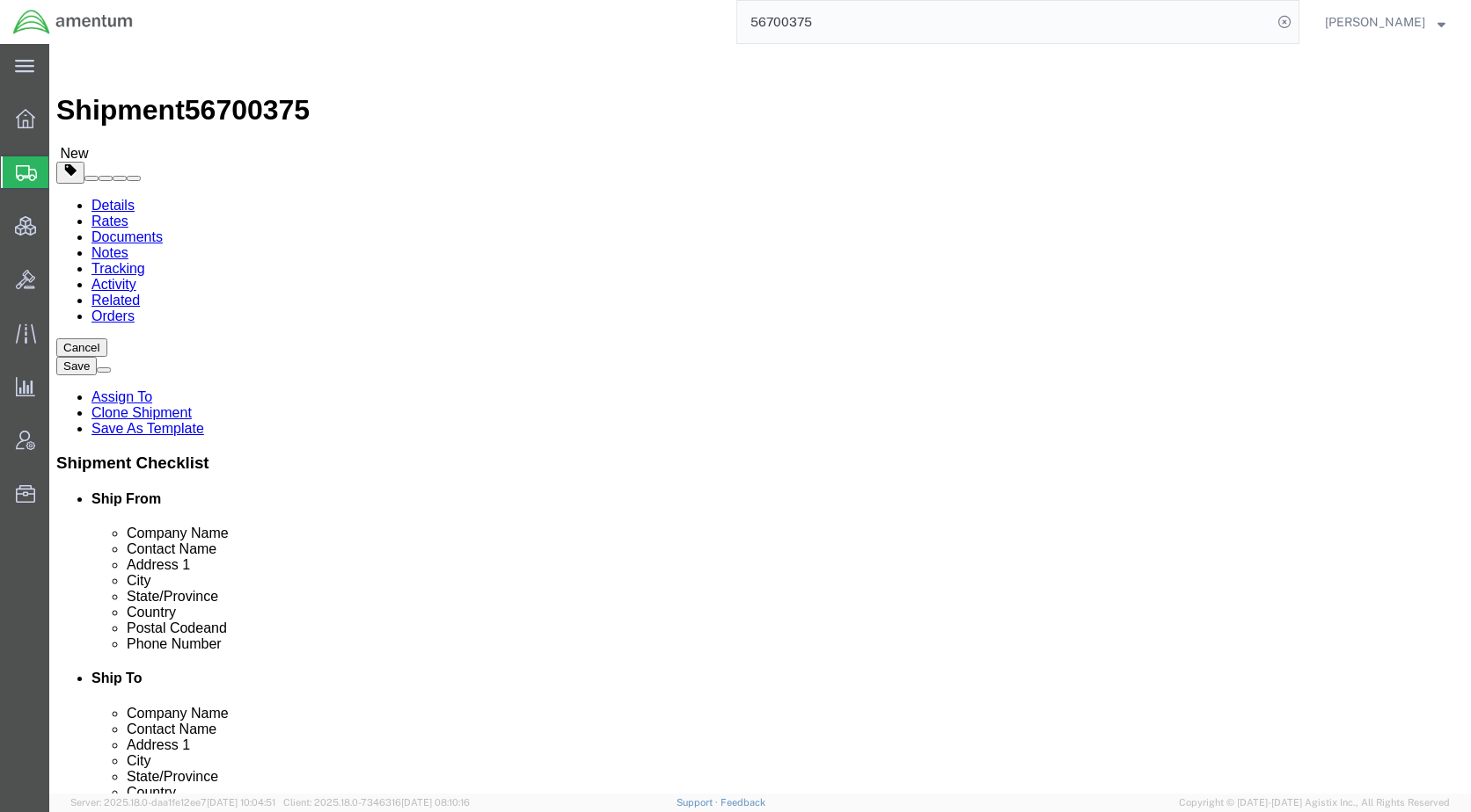
click dd "1.00 USD"
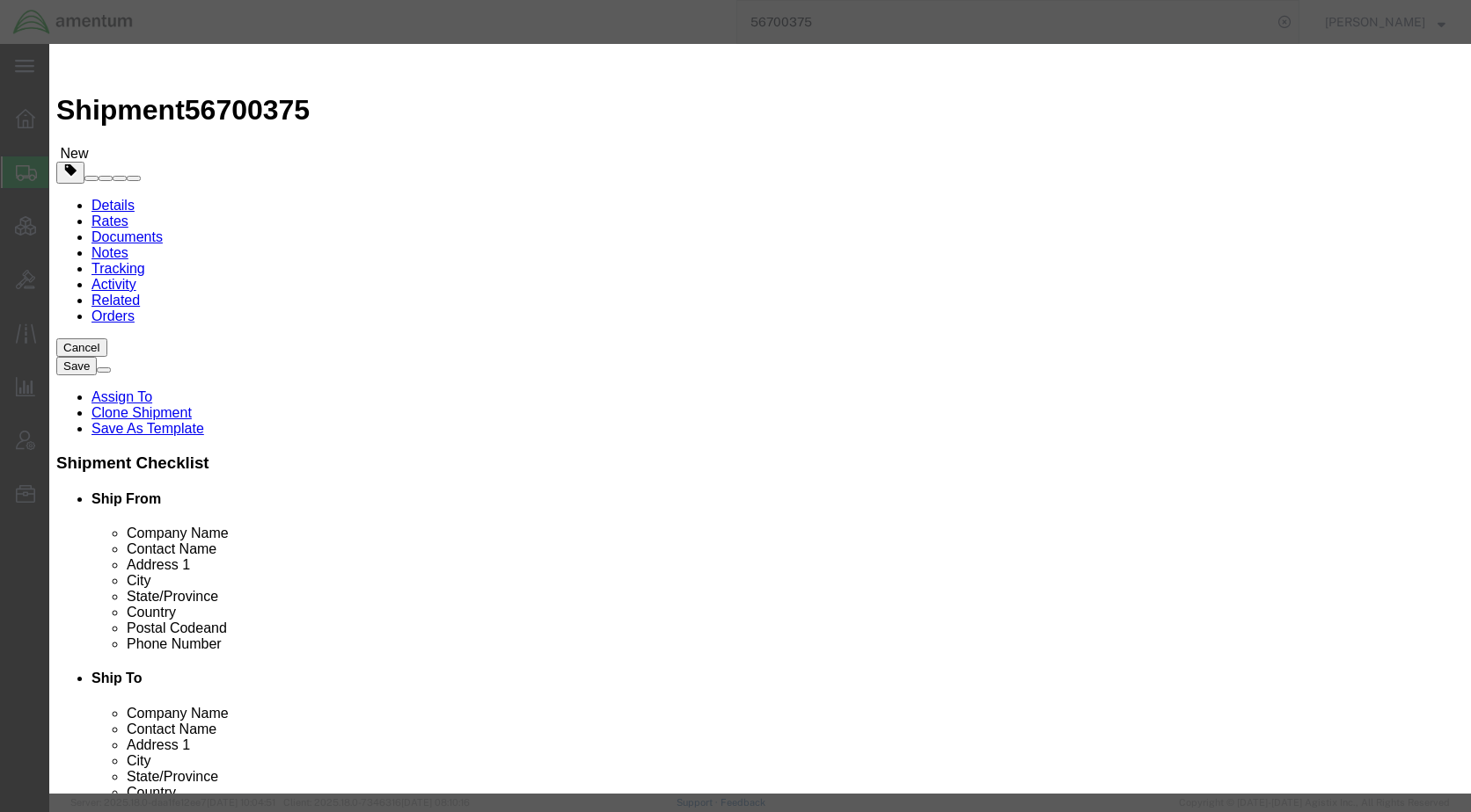
scroll to position [264, 0]
click button "Save & Close"
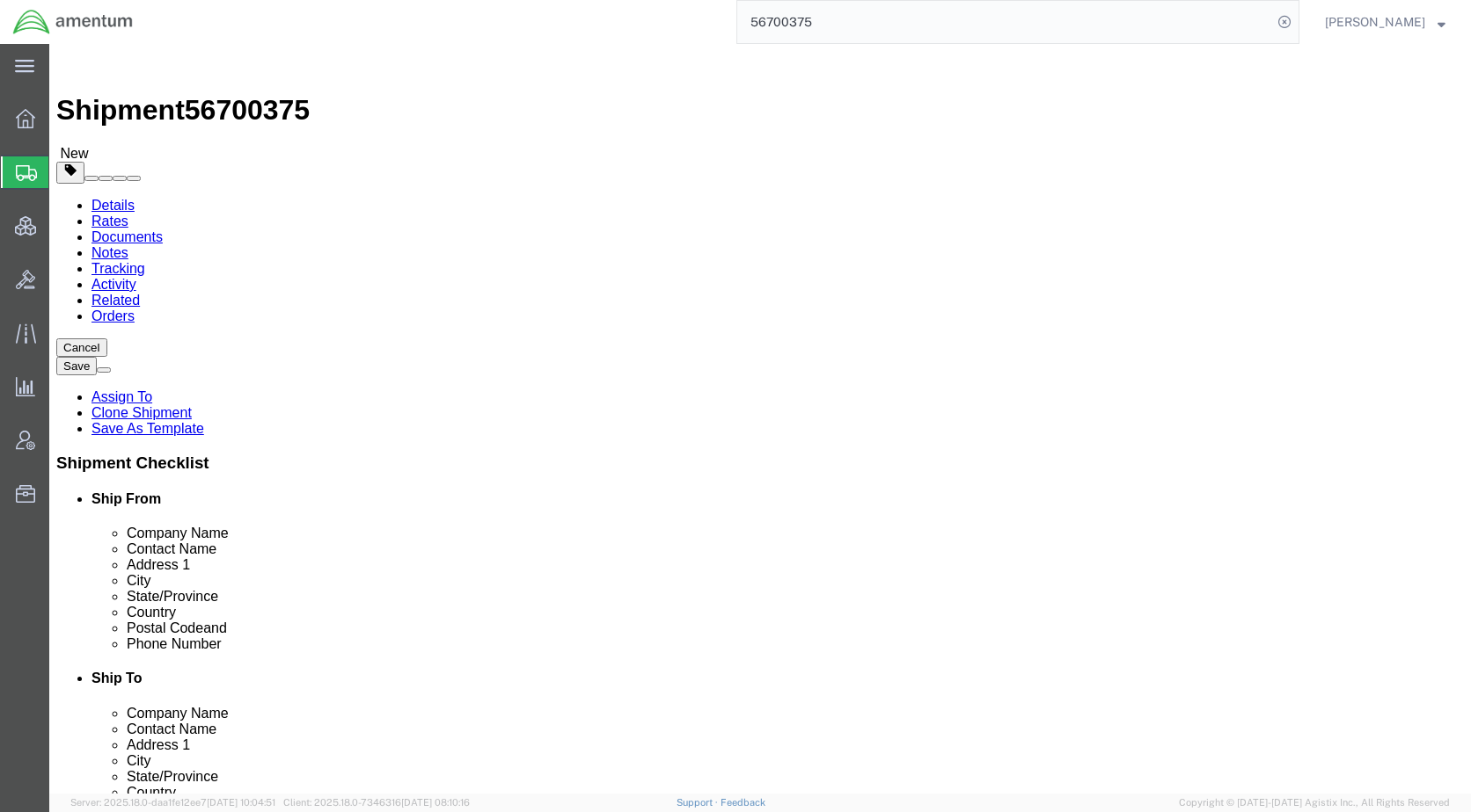
click icon
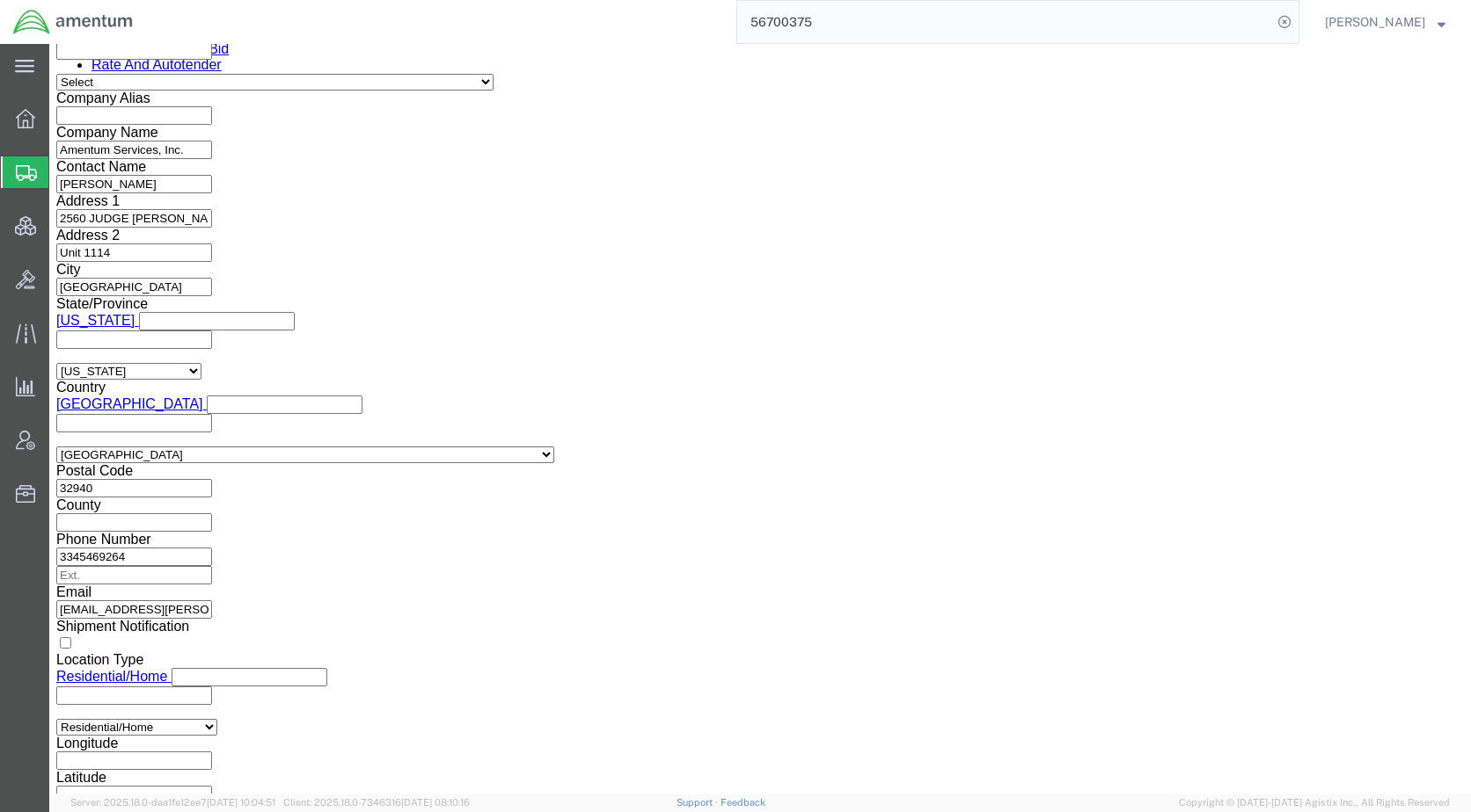
scroll to position [1407, 0]
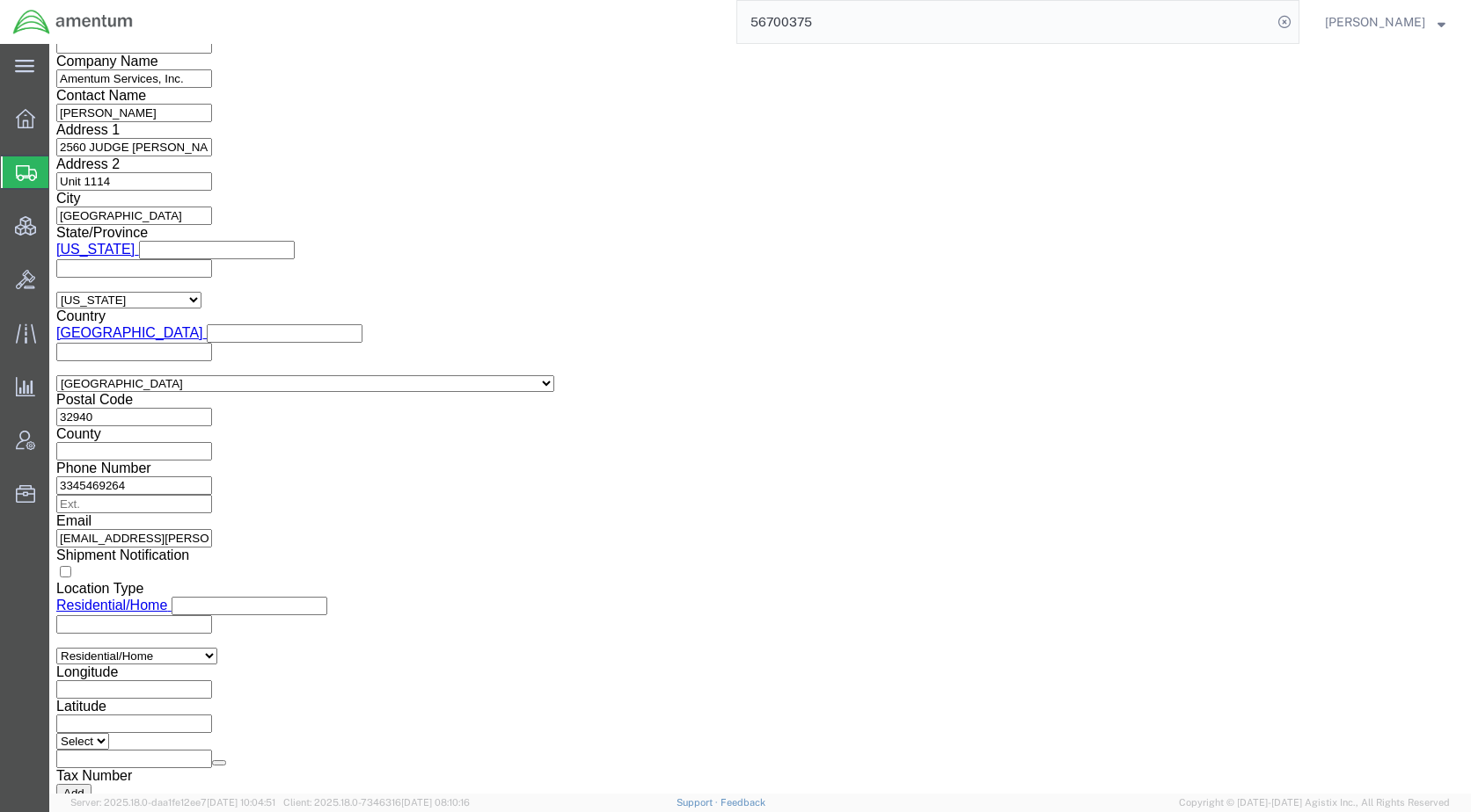
click select "Select ATF BIS DEA EPA FDA FTR ITAR OFAC Other (OPA)"
select select "FTR"
click select "Select ATF BIS DEA EPA FDA FTR ITAR OFAC Other (OPA)"
click select "Select 30.2(d)(2) 30.36 30.37(a) 30.37(f) 30.37(g) 30.37(h) 30.37(i) 30.37(j) 3…"
select select "30.37(a)"
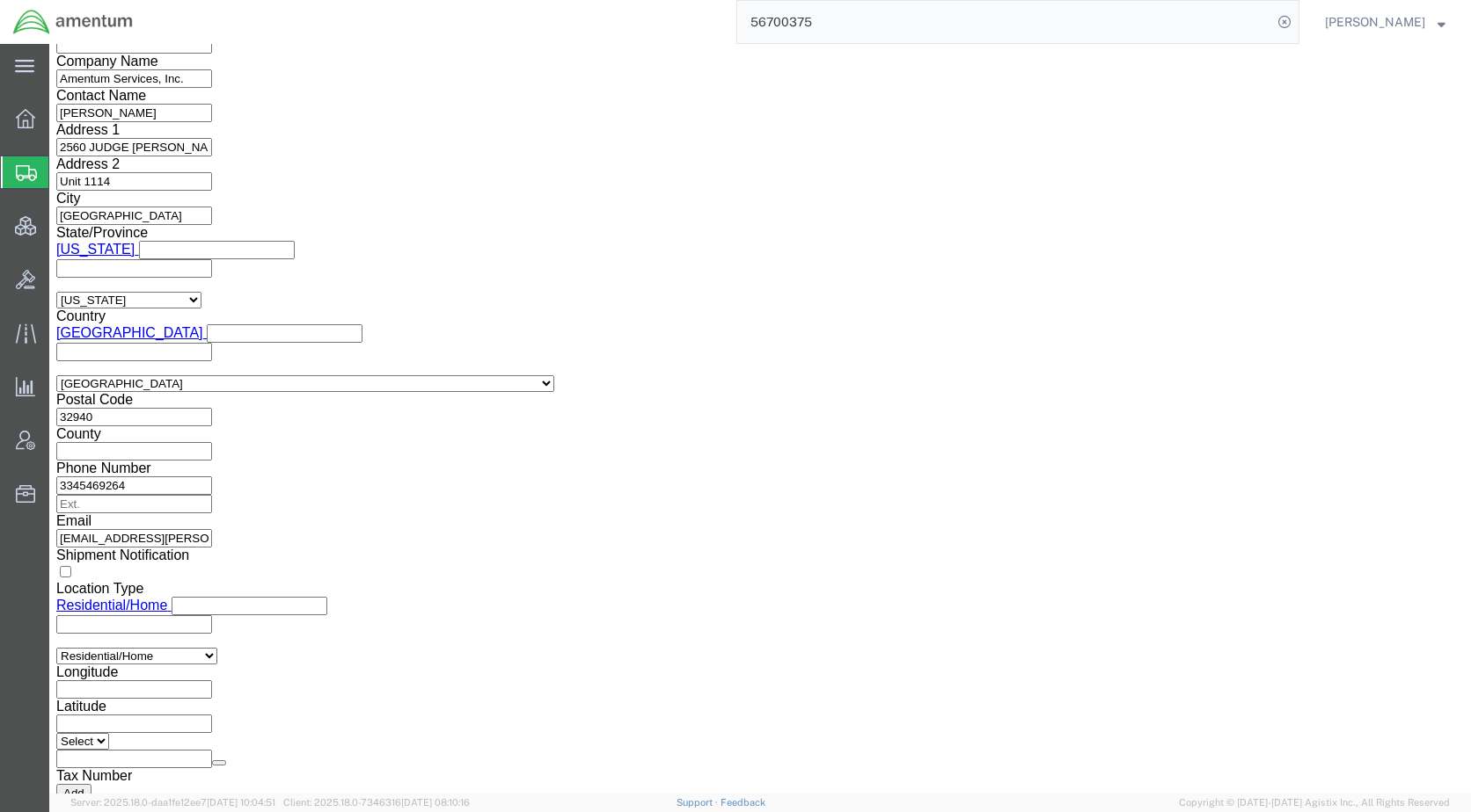
click select "Select 30.2(d)(2) 30.36 30.37(a) 30.37(f) 30.37(g) 30.37(h) 30.37(i) 30.37(j) 3…"
click select "Select AES-Direct EEI Carrier File EEI EEI Exempt"
select select "EXEM"
click select "Select AES-Direct EEI Carrier File EEI EEI Exempt"
click button "Rate Shipment"
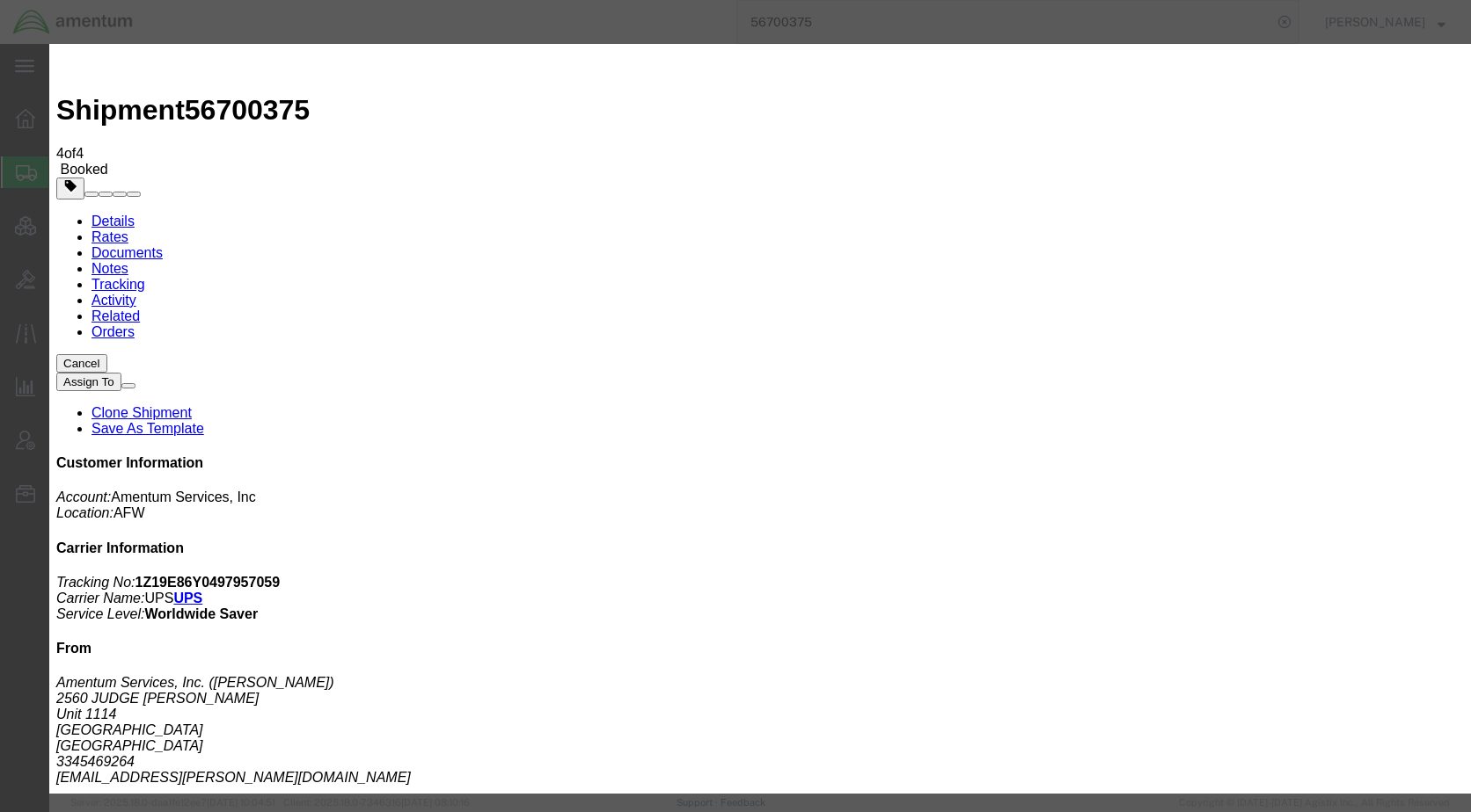
type input "[EMAIL_ADDRESS][PERSON_NAME][DOMAIN_NAME]"
drag, startPoint x: 654, startPoint y: 214, endPoint x: 735, endPoint y: 404, distance: 206.5
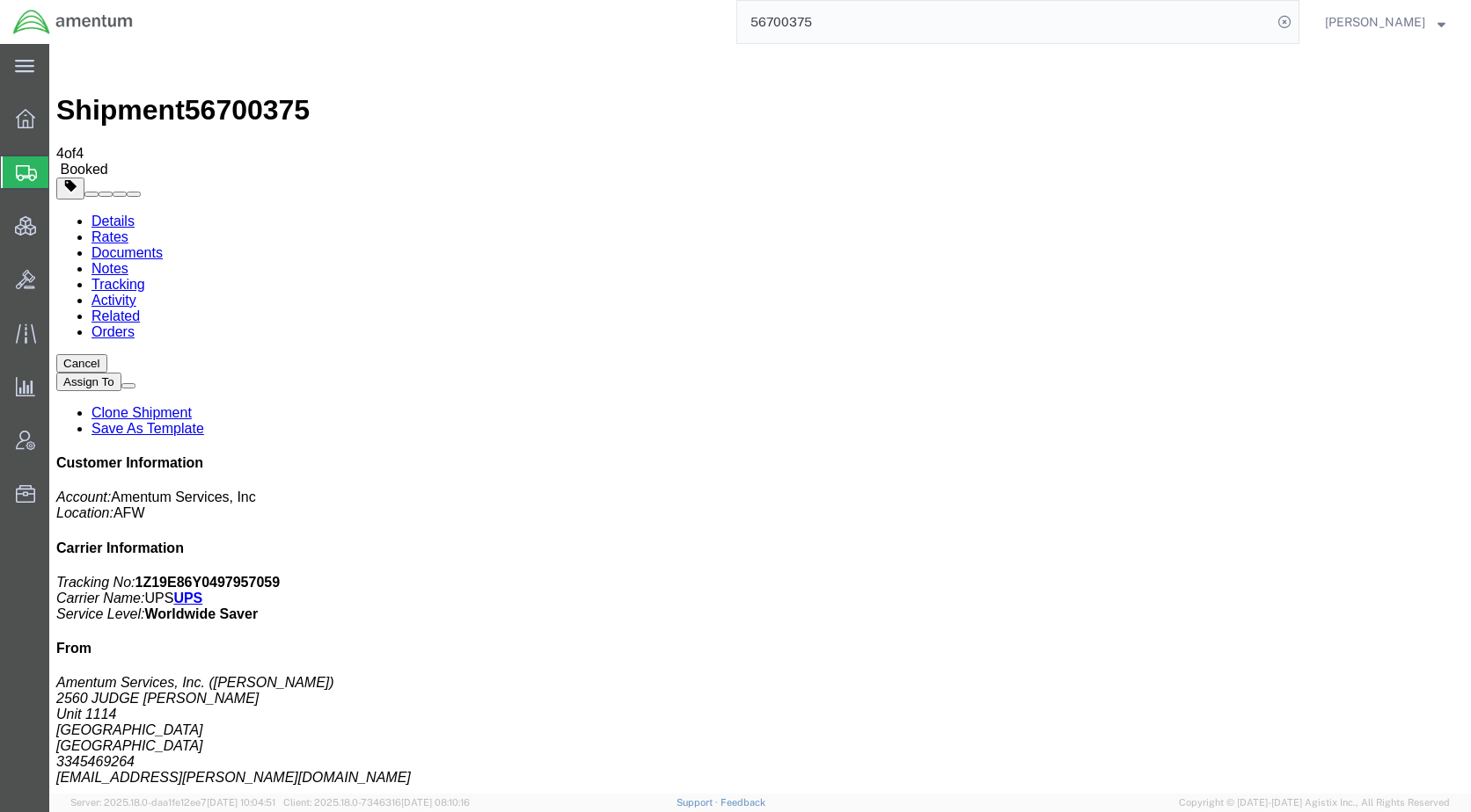
click at [117, 213] on link "Details" at bounding box center [113, 220] width 43 height 14
drag, startPoint x: 200, startPoint y: 297, endPoint x: 18, endPoint y: 294, distance: 182.0
click address "Amentum Services, Inc. ([PERSON_NAME]) [STREET_ADDRESS][PERSON_NAME] 3345469264…"
copy address "[EMAIL_ADDRESS][PERSON_NAME][DOMAIN_NAME]"
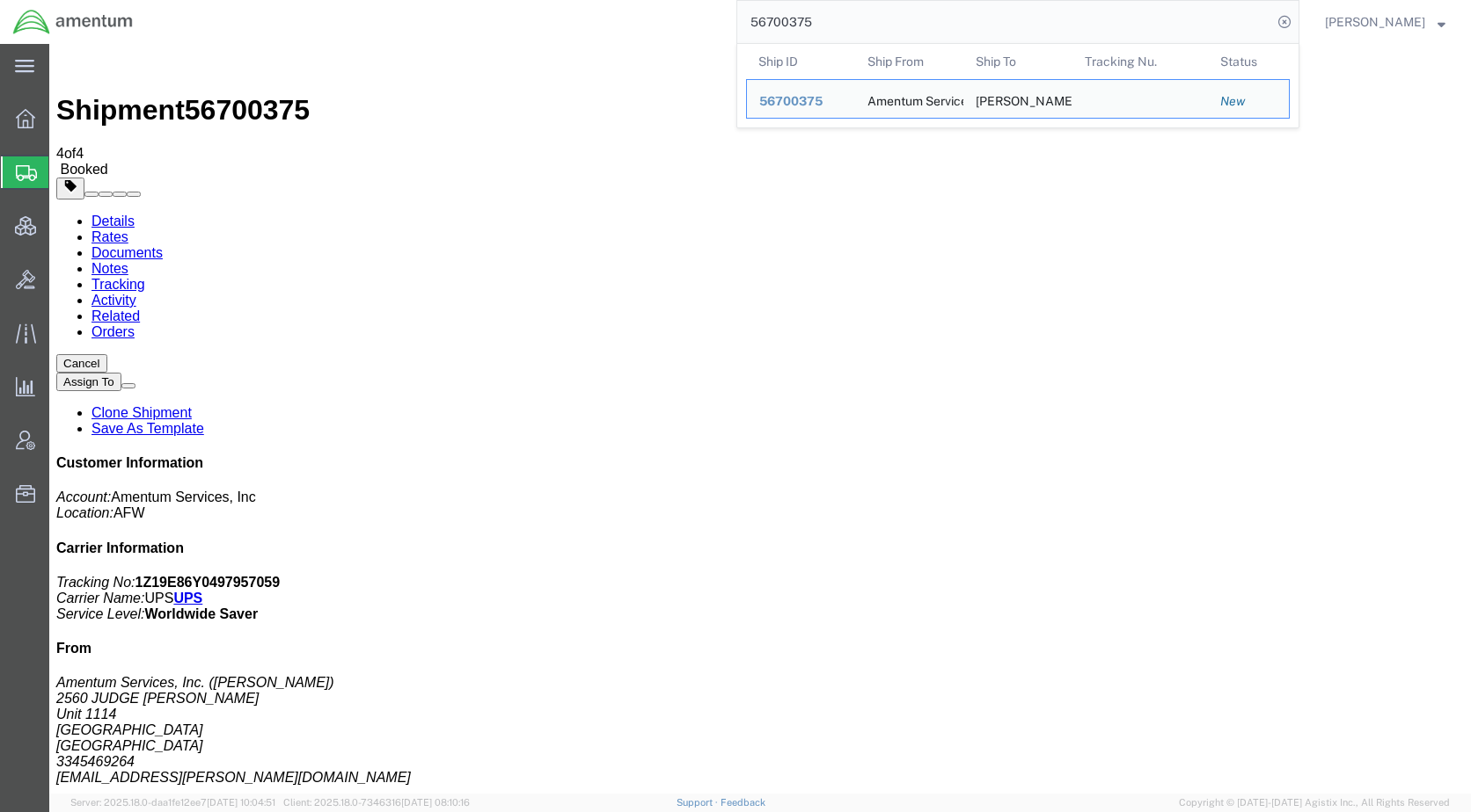
drag, startPoint x: 856, startPoint y: 16, endPoint x: 760, endPoint y: 21, distance: 96.1
click at [760, 21] on div "56700375 Ship ID Ship From Ship To Tracking Nu. Status Ship ID 56700375 Ship Fr…" at bounding box center [722, 22] width 1153 height 44
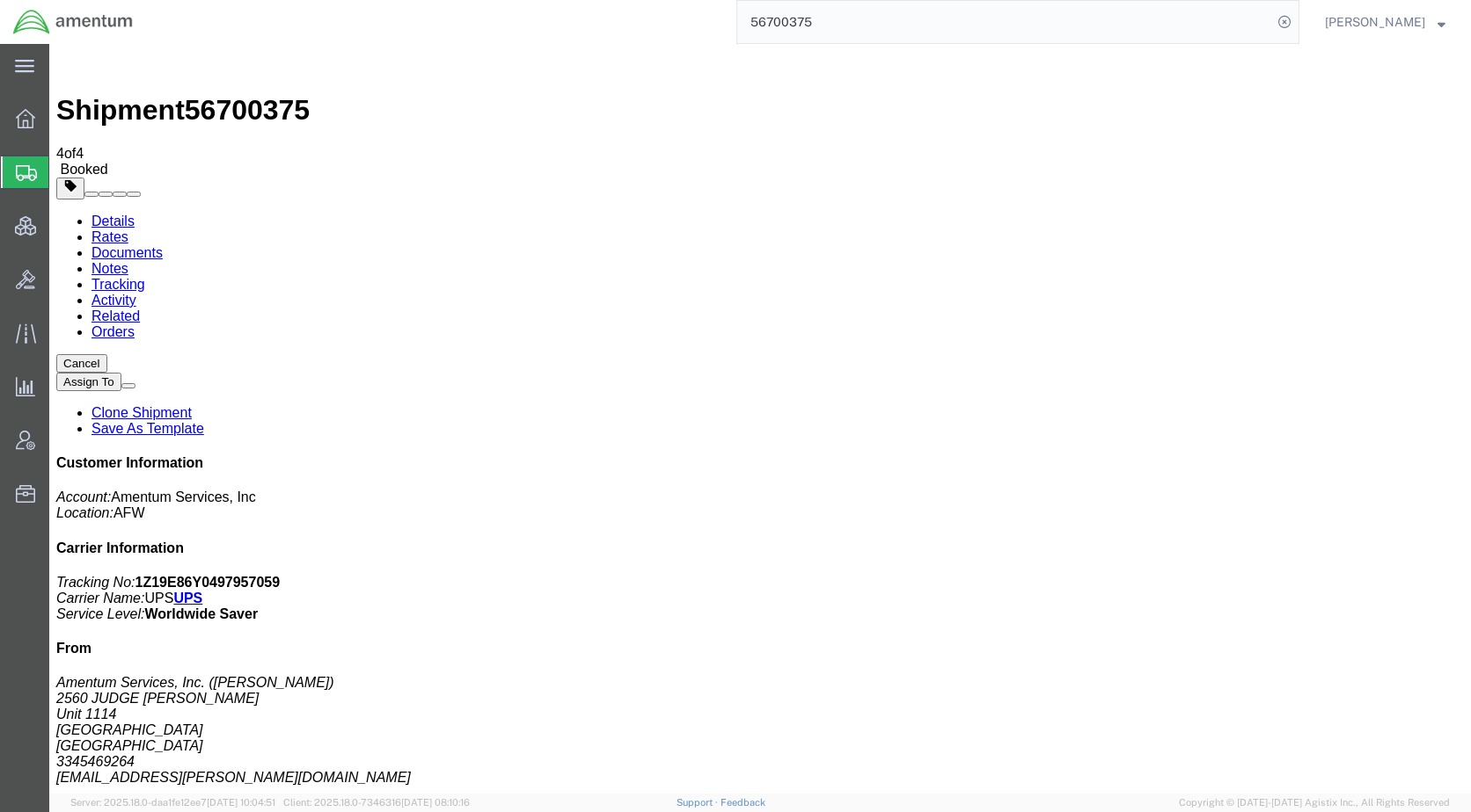
paste input "531"
type input "56700531"
click at [1296, 23] on icon at bounding box center [1284, 21] width 24 height 24
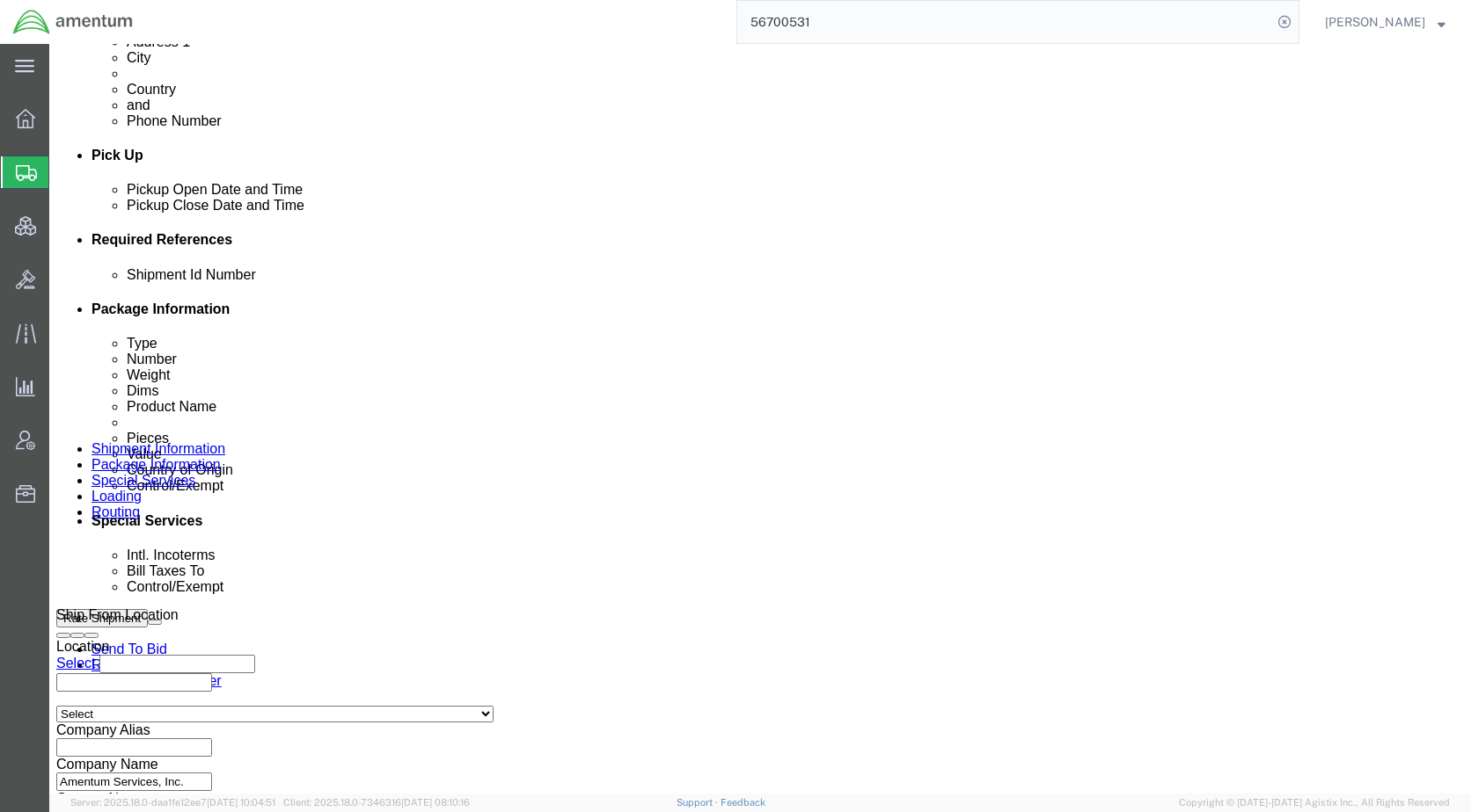
scroll to position [792, 0]
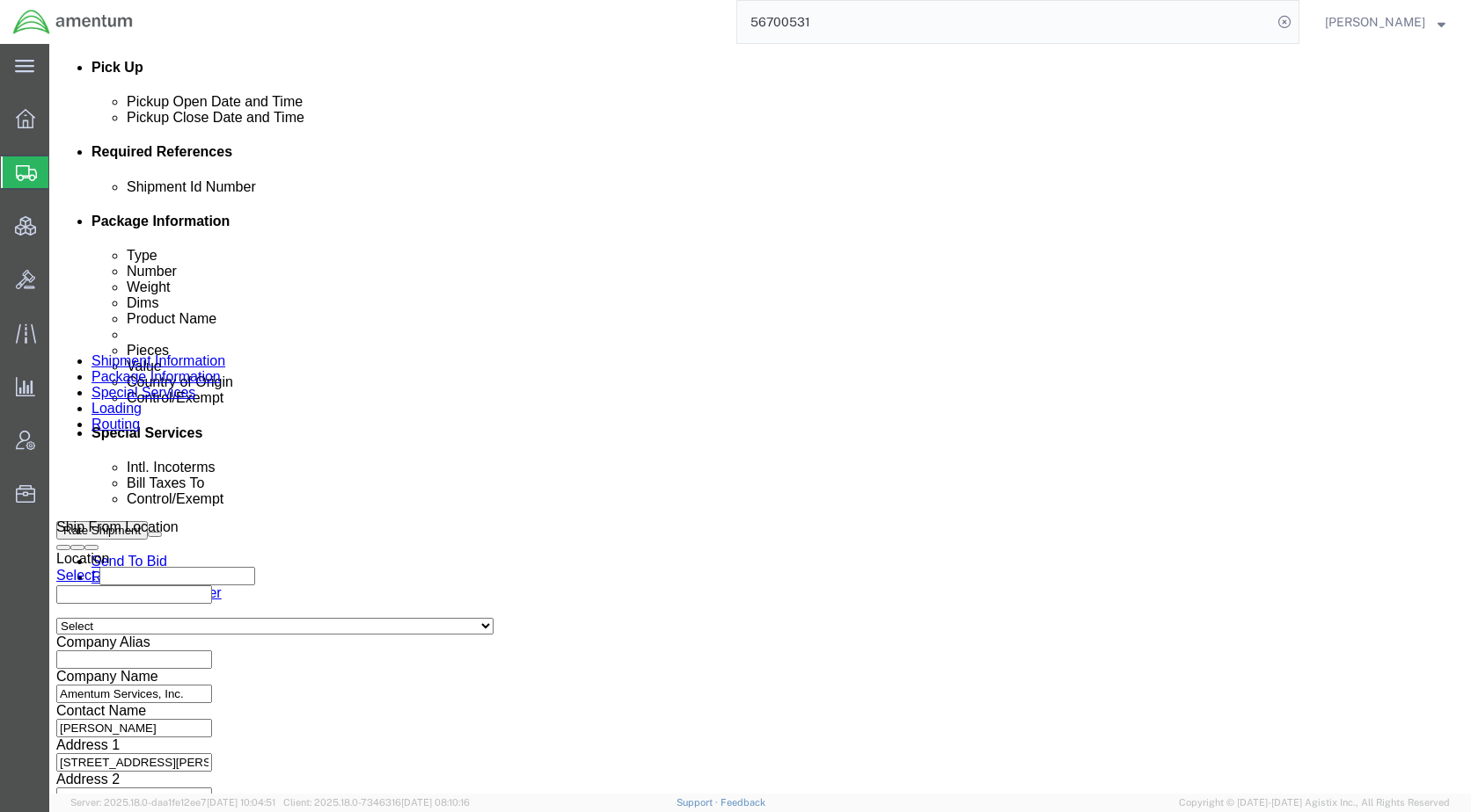
click link "Package Information"
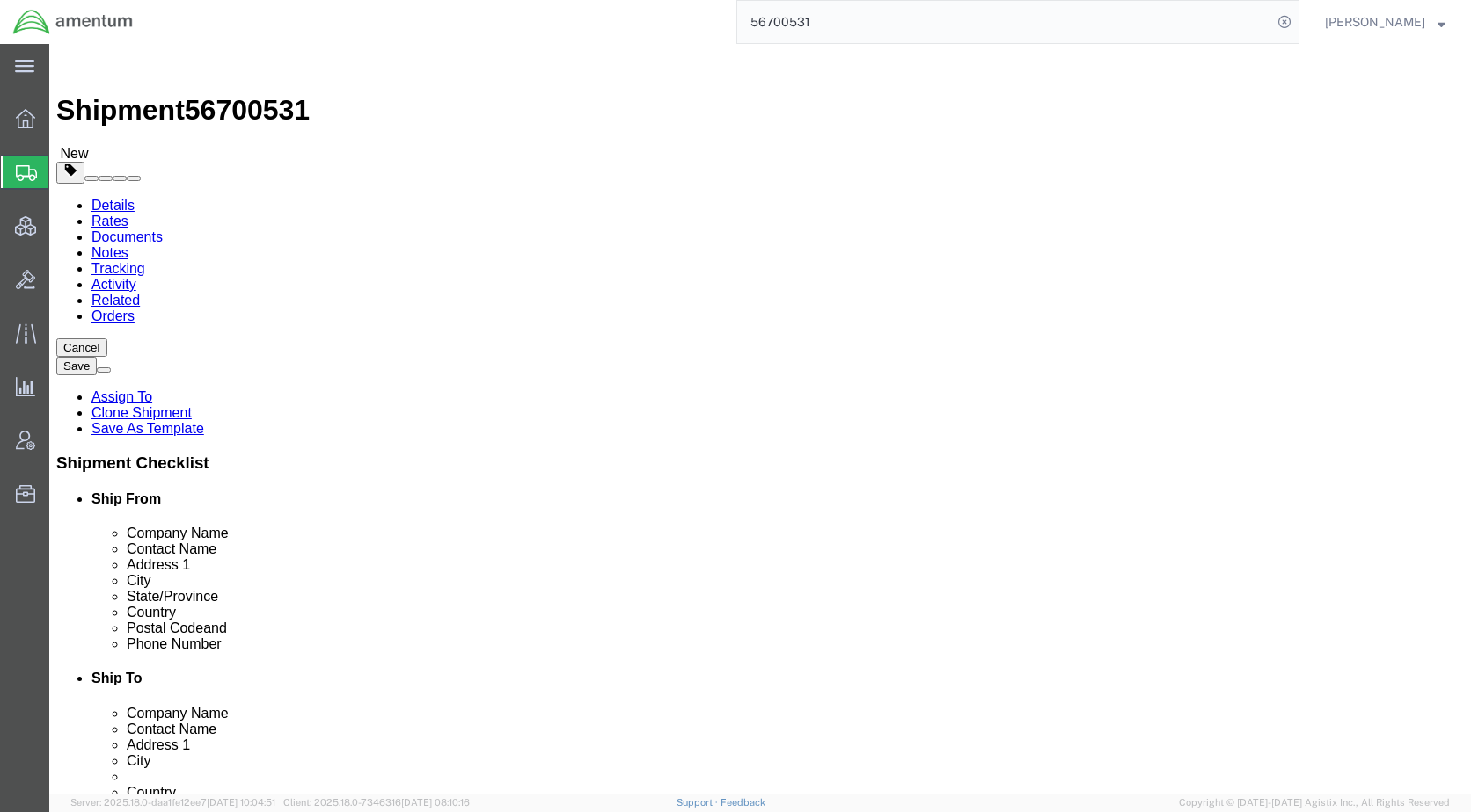
click dd "1.00 USD"
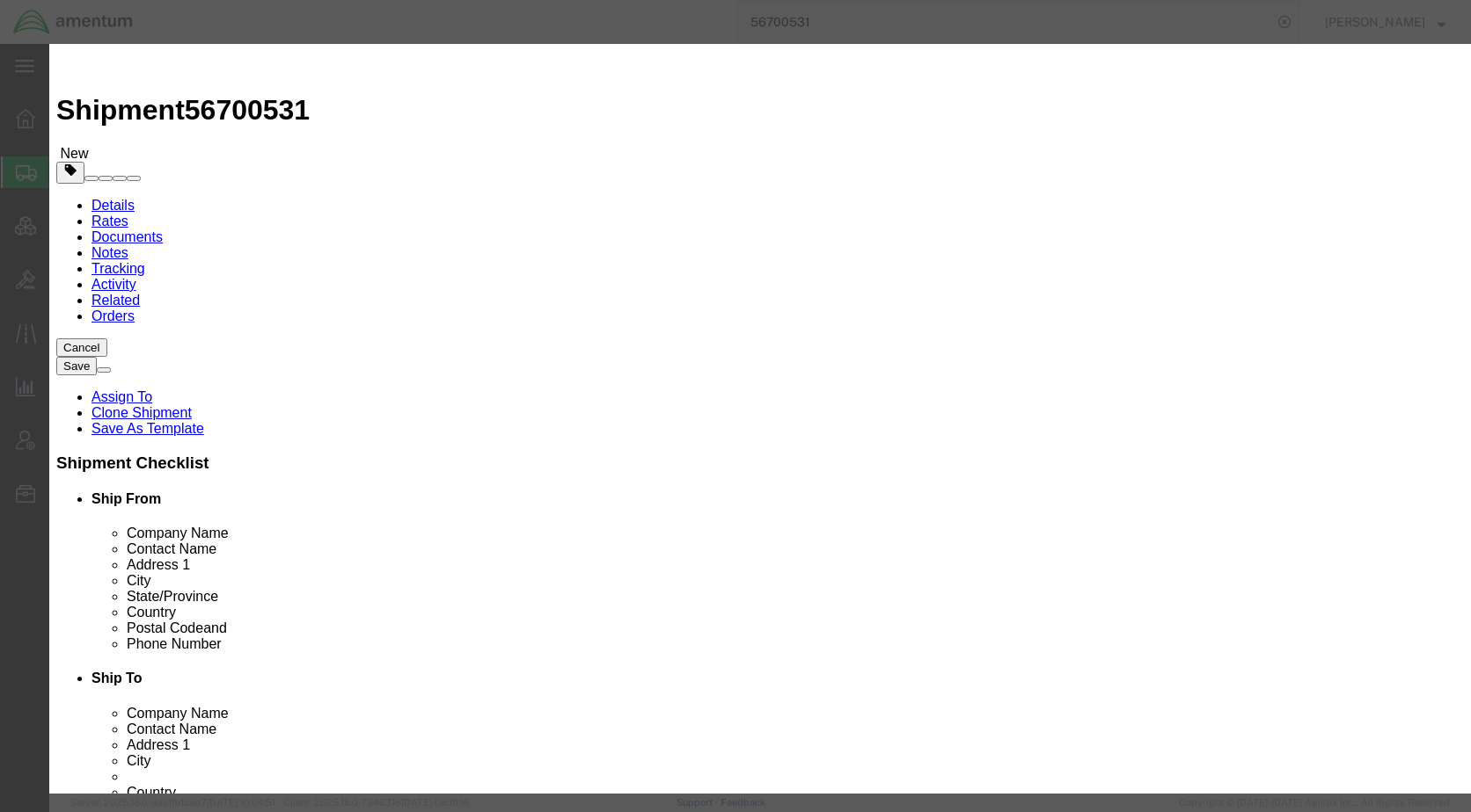
scroll to position [325, 0]
click button "Close"
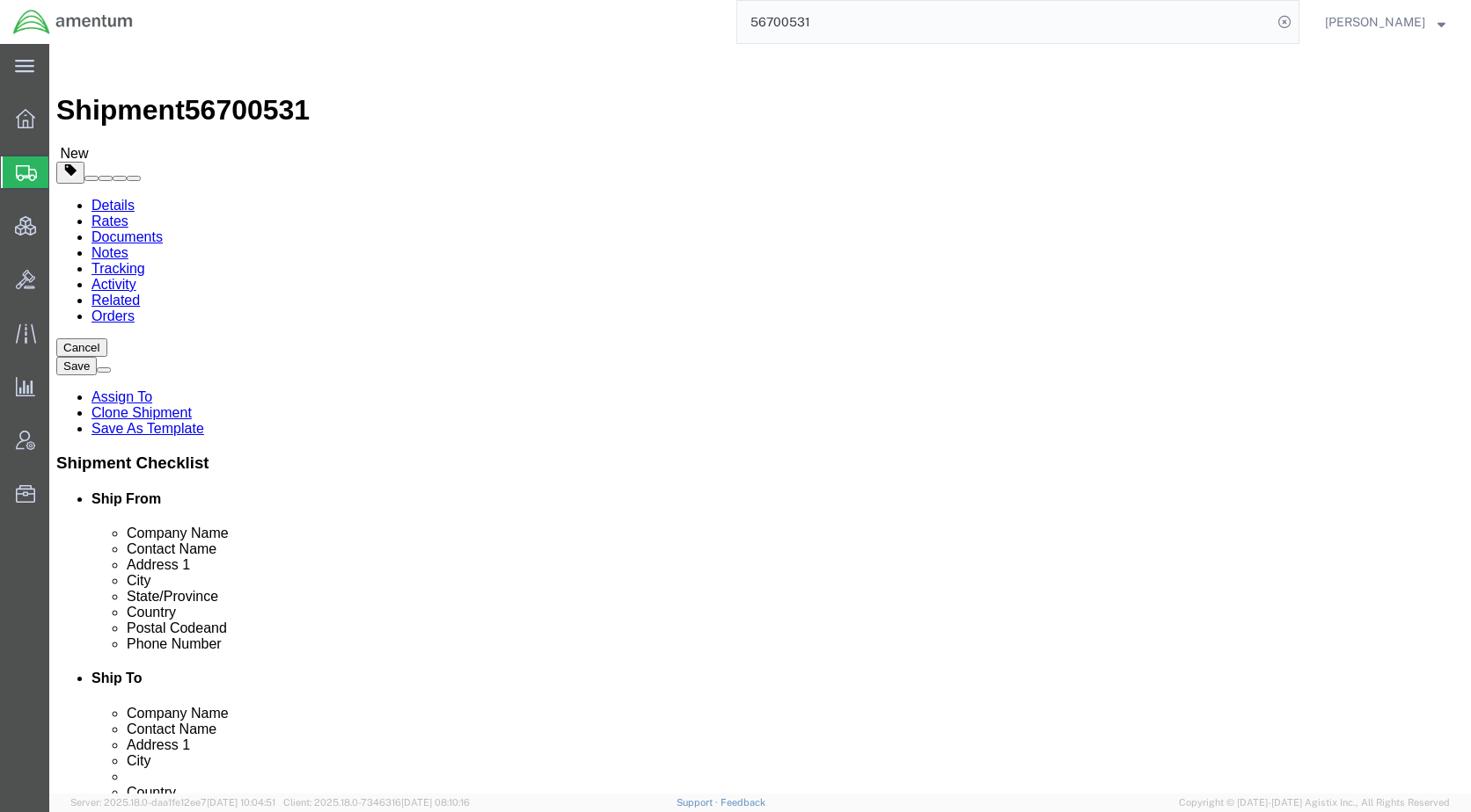
click icon
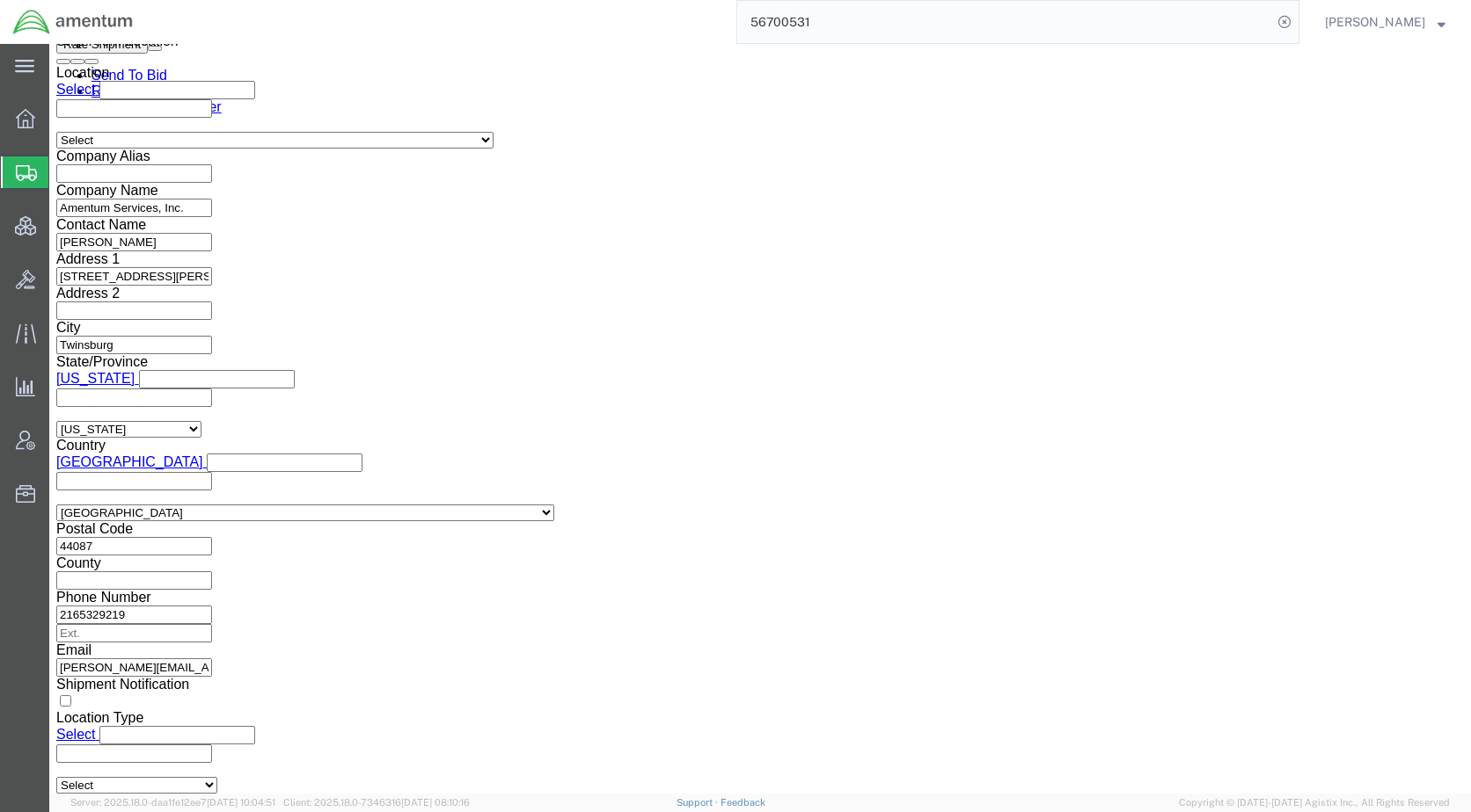
scroll to position [1319, 0]
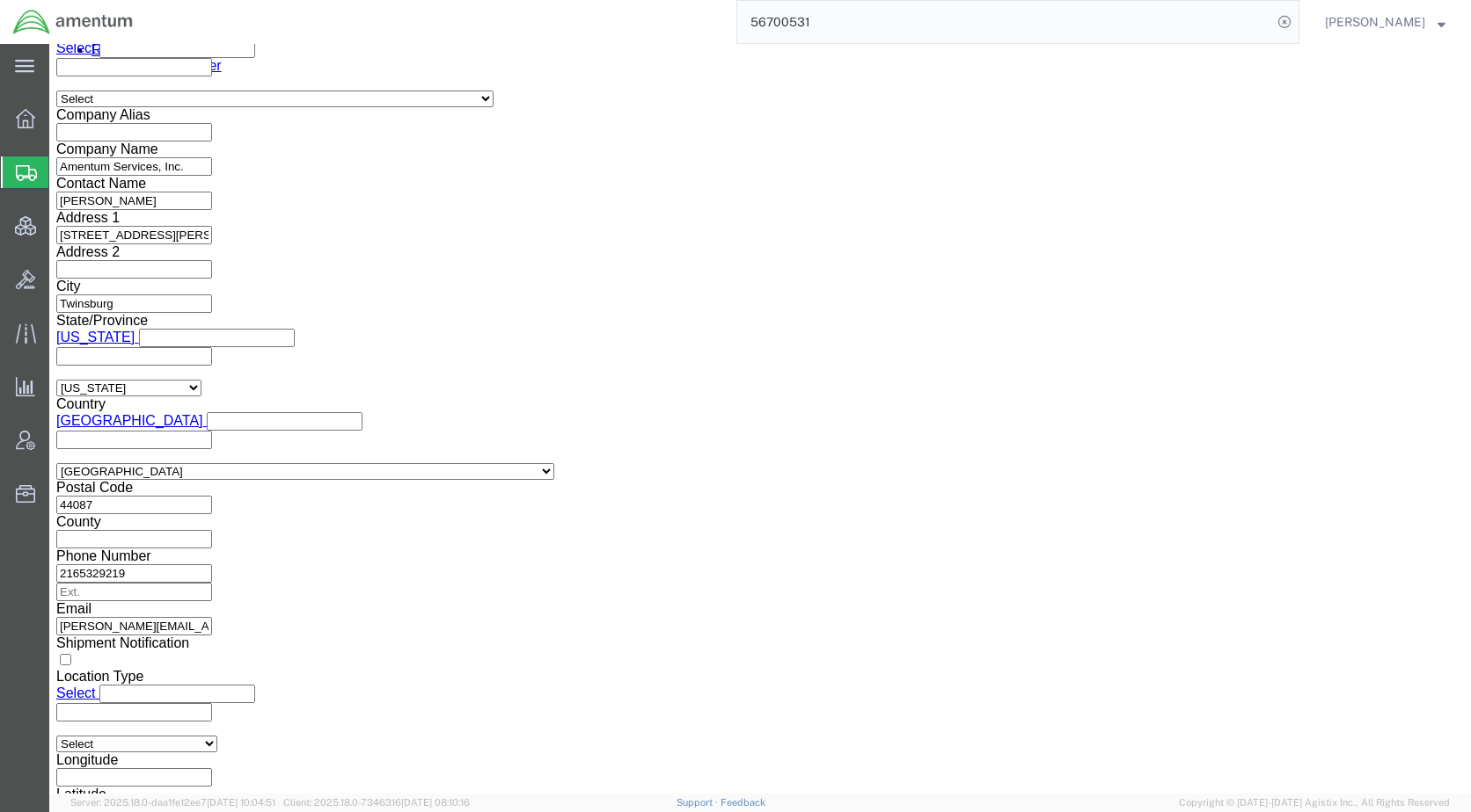
click select "Select ATF BIS DEA EPA FDA FTR ITAR OFAC Other (OPA)"
select select "FTR"
click select "Select ATF BIS DEA EPA FDA FTR ITAR OFAC Other (OPA)"
click select "Select 30.2(d)(2) 30.36 30.37(a) 30.37(f) 30.37(g) 30.37(h) 30.37(i) 30.37(j) 3…"
select select "30.37(a)"
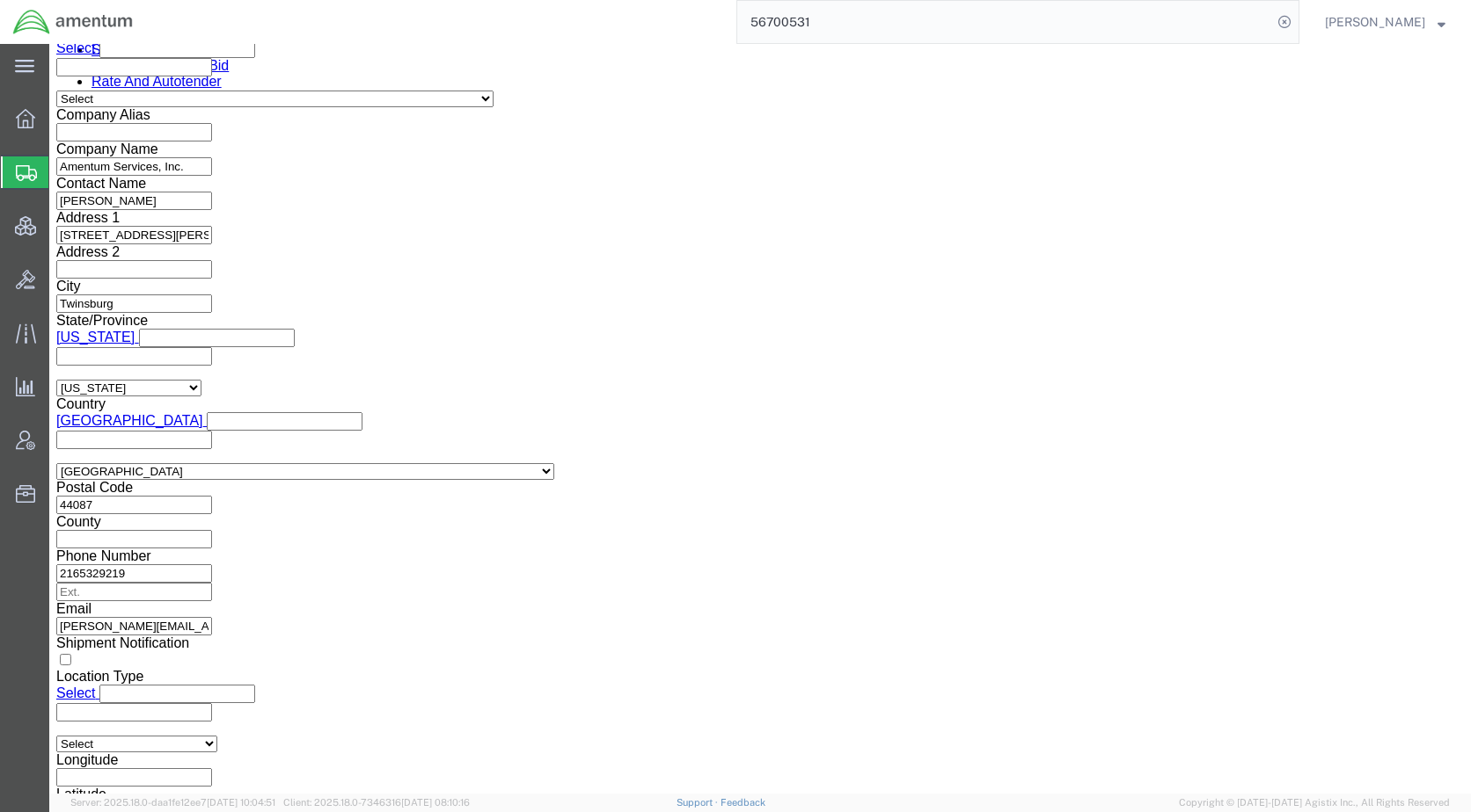
click select "Select 30.2(d)(2) 30.36 30.37(a) 30.37(f) 30.37(g) 30.37(h) 30.37(i) 30.37(j) 3…"
click select "Select AES-Direct EEI Carrier File EEI EEI Exempt"
select select "EXEM"
click select "Select AES-Direct EEI Carrier File EEI EEI Exempt"
click button "Rate Shipment"
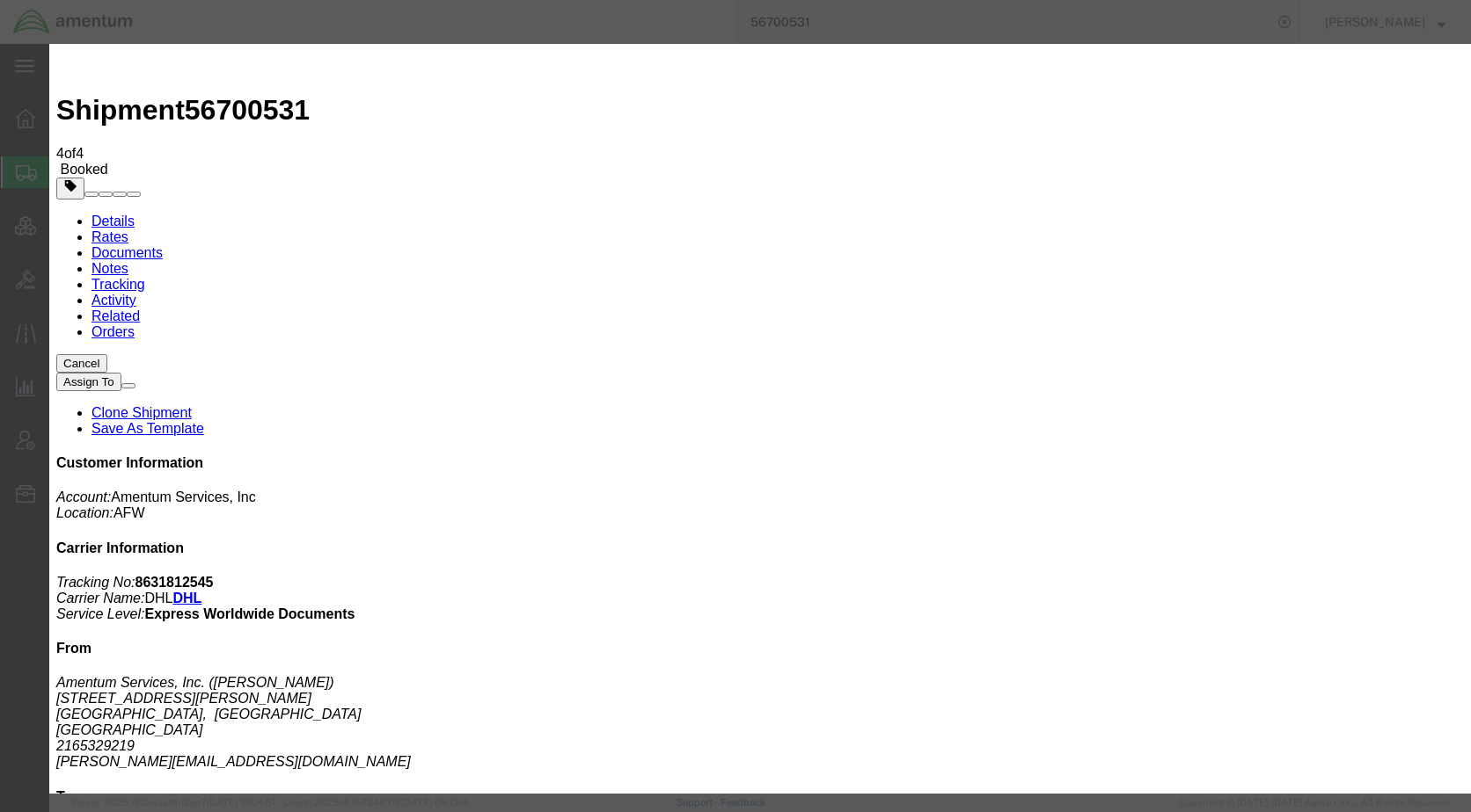
type input "[EMAIL_ADDRESS][PERSON_NAME][DOMAIN_NAME]"
